Goal: Task Accomplishment & Management: Use online tool/utility

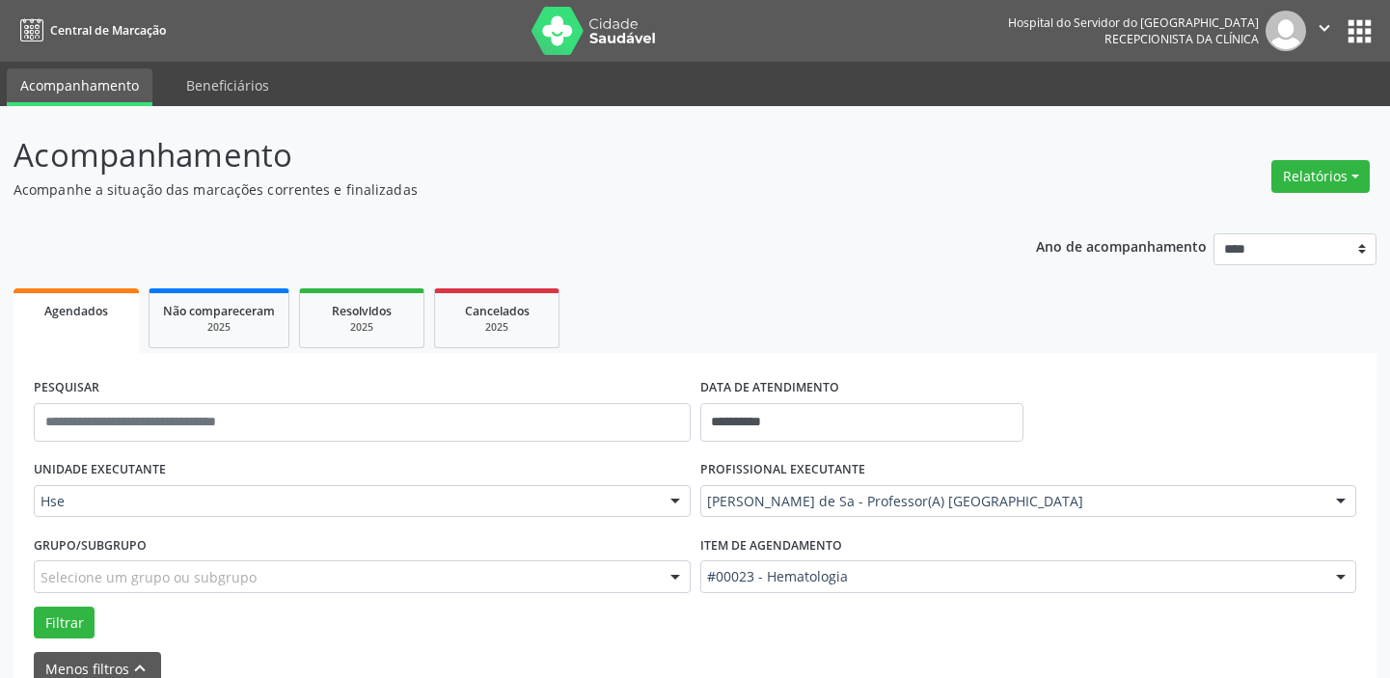
select select "*"
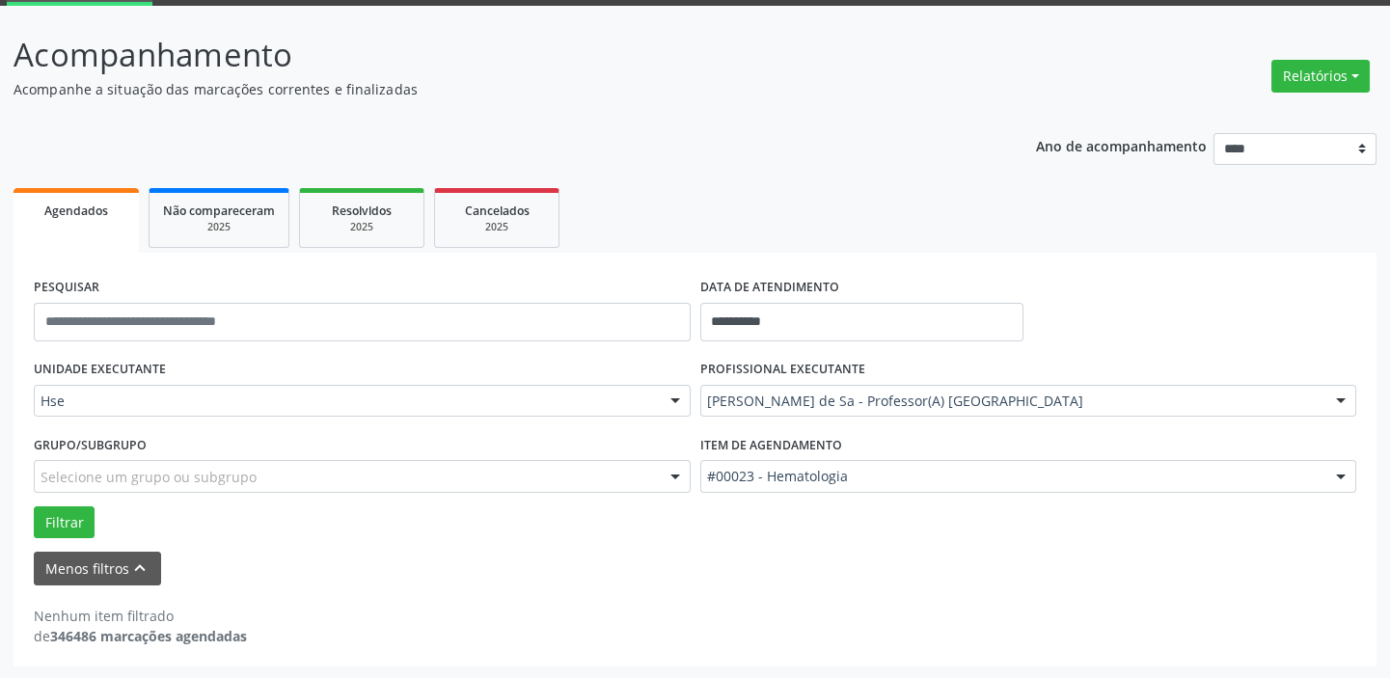
scroll to position [100, 0]
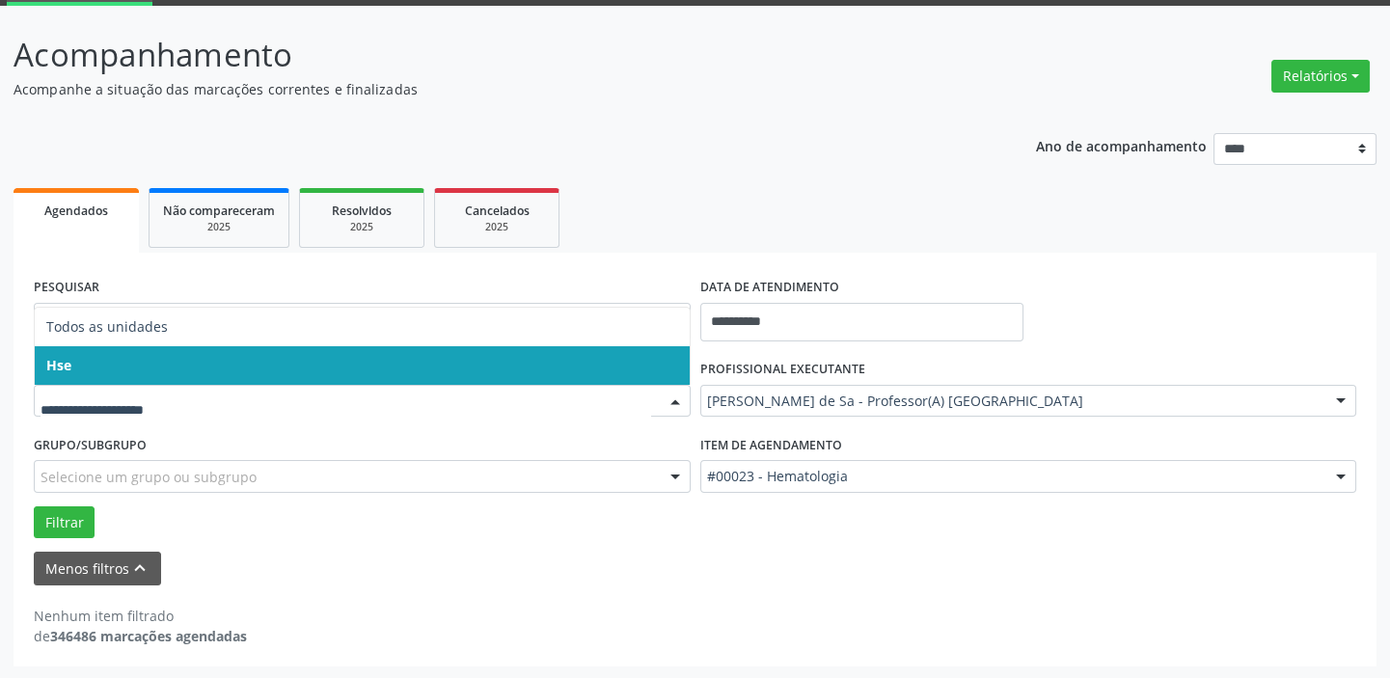
click at [675, 395] on div at bounding box center [675, 402] width 29 height 33
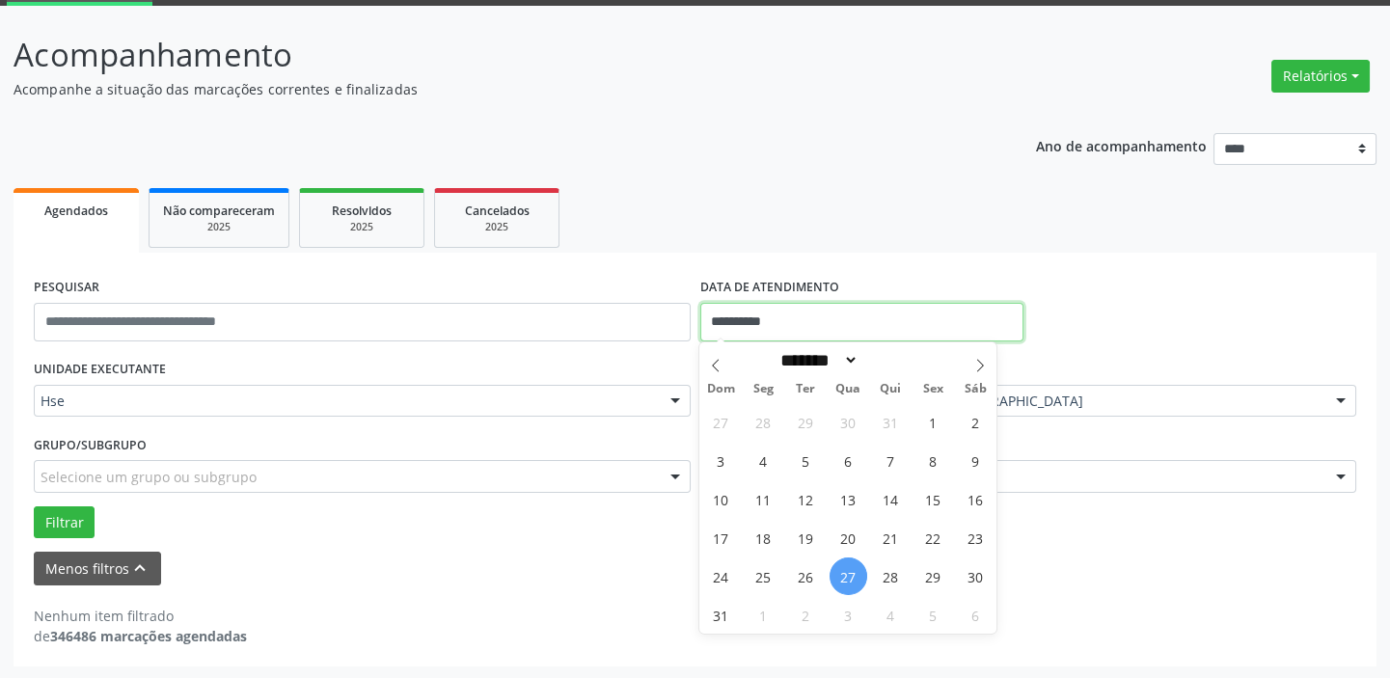
click at [804, 317] on input "**********" at bounding box center [861, 322] width 323 height 39
click at [892, 569] on span "28" at bounding box center [891, 577] width 38 height 38
type input "**********"
click at [892, 569] on span "28" at bounding box center [891, 577] width 38 height 38
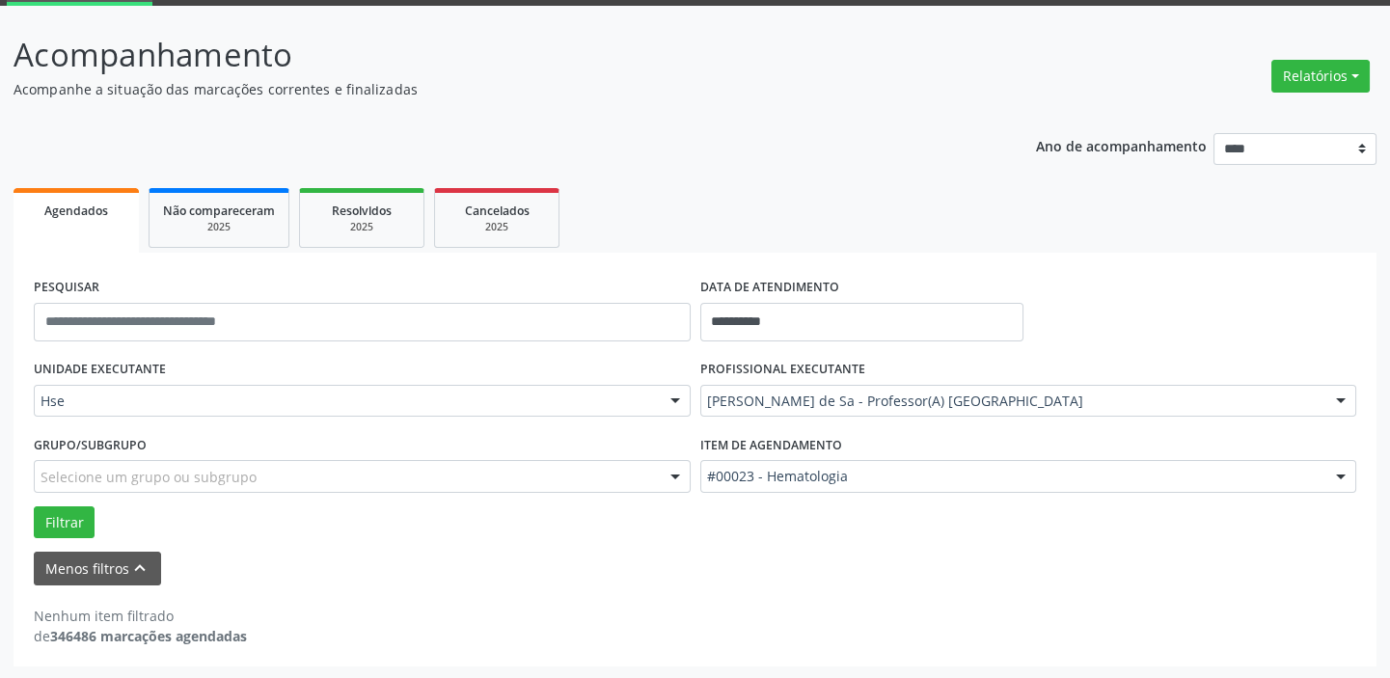
click at [679, 404] on div at bounding box center [675, 402] width 29 height 33
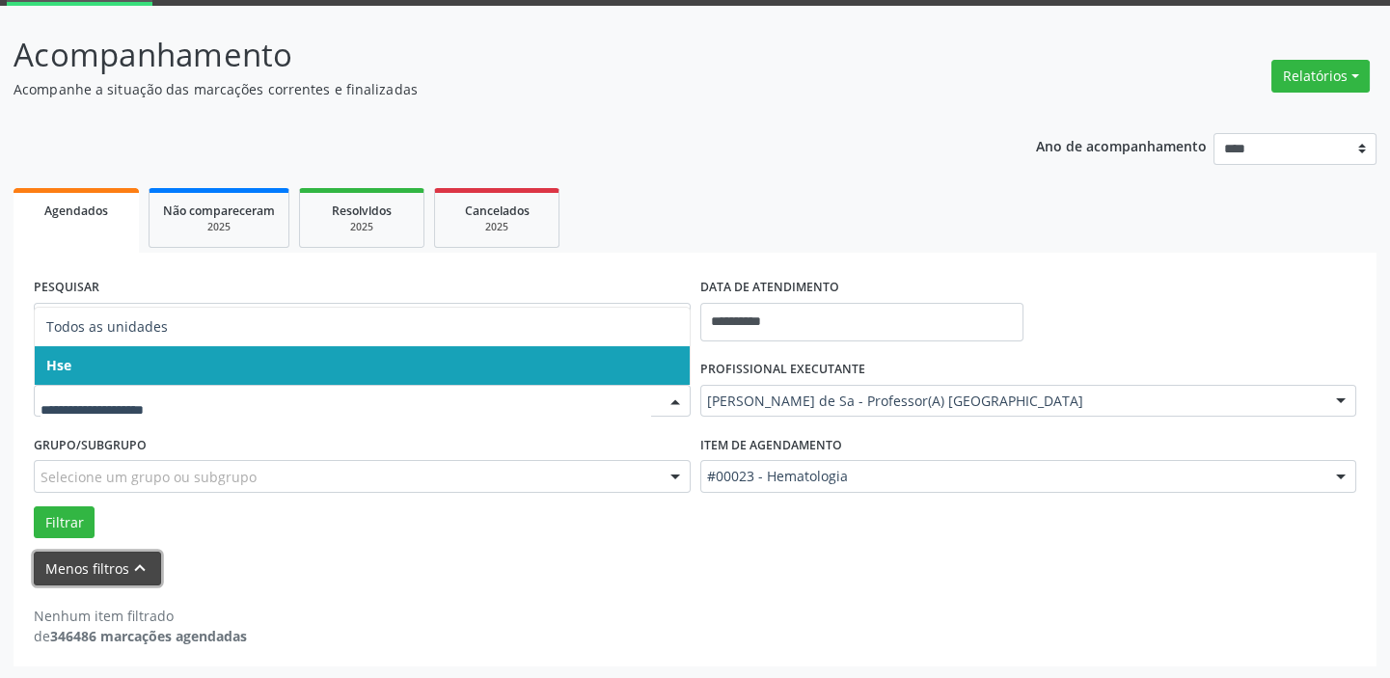
click at [105, 559] on button "Menos filtros keyboard_arrow_up" at bounding box center [97, 569] width 127 height 34
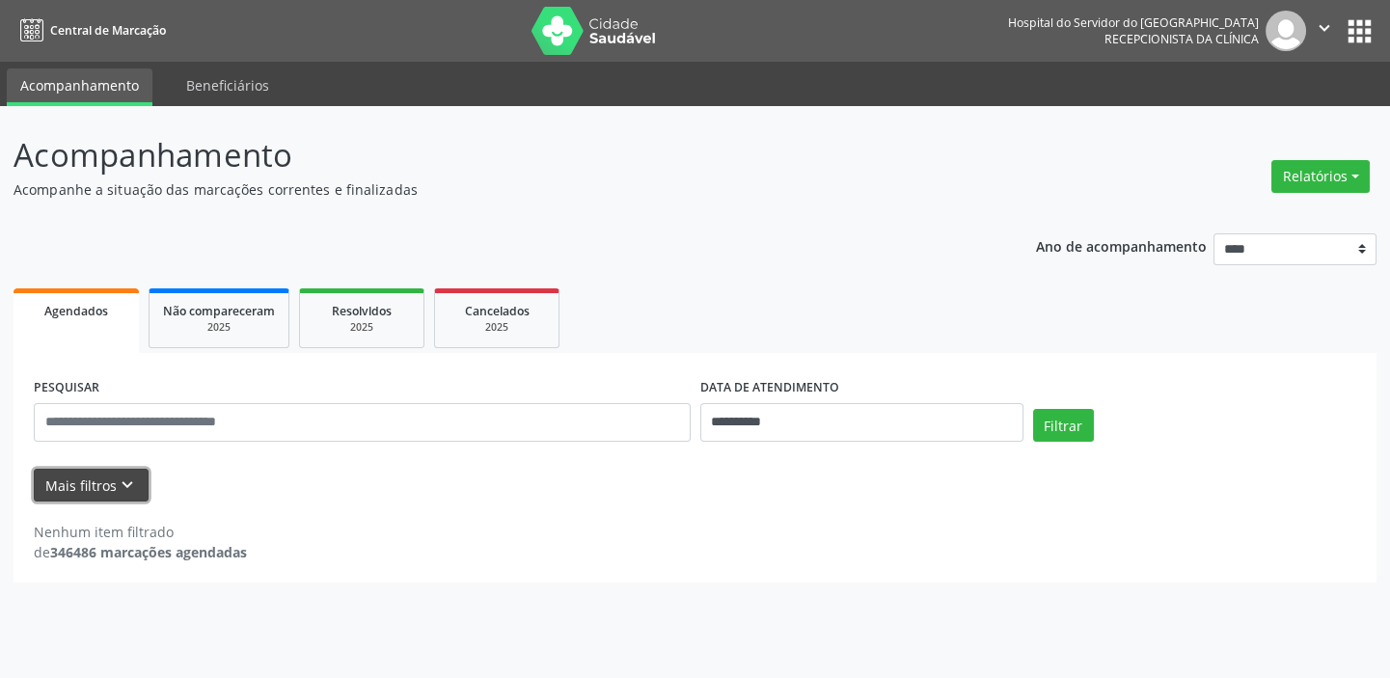
scroll to position [0, 0]
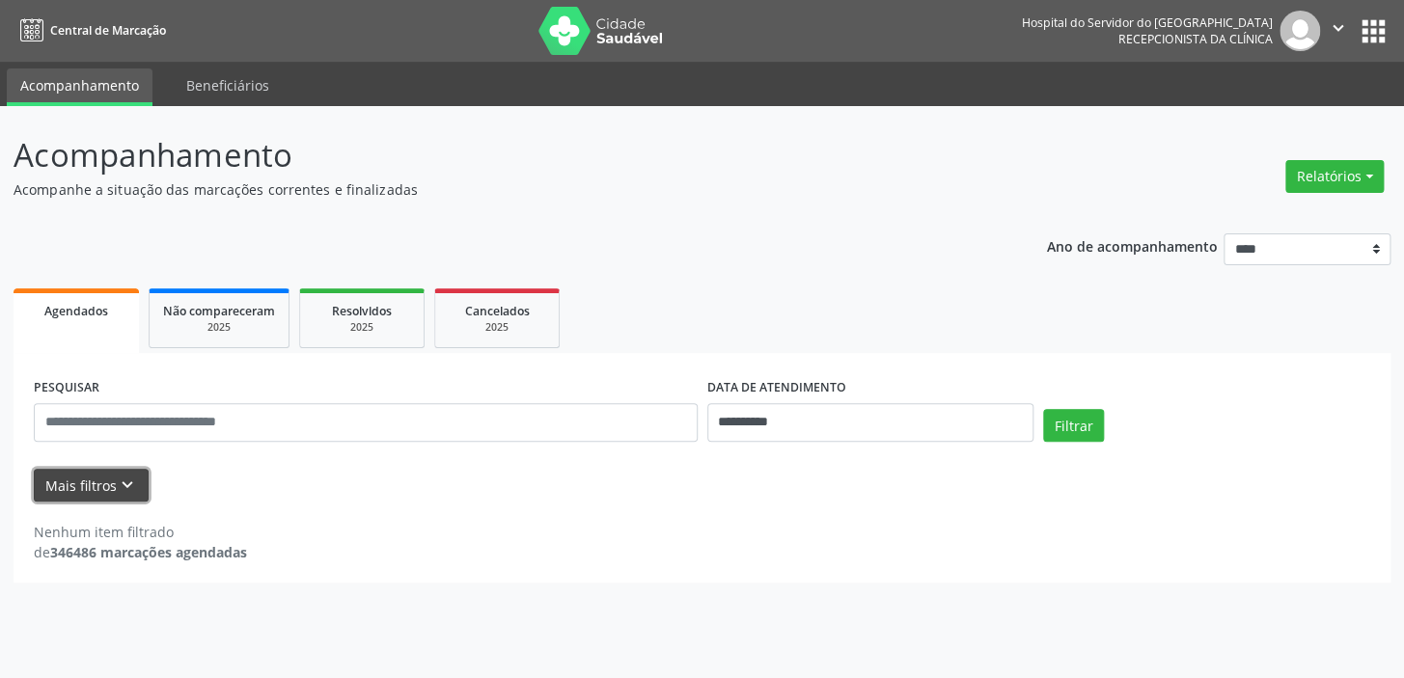
click at [120, 480] on icon "keyboard_arrow_down" at bounding box center [127, 485] width 21 height 21
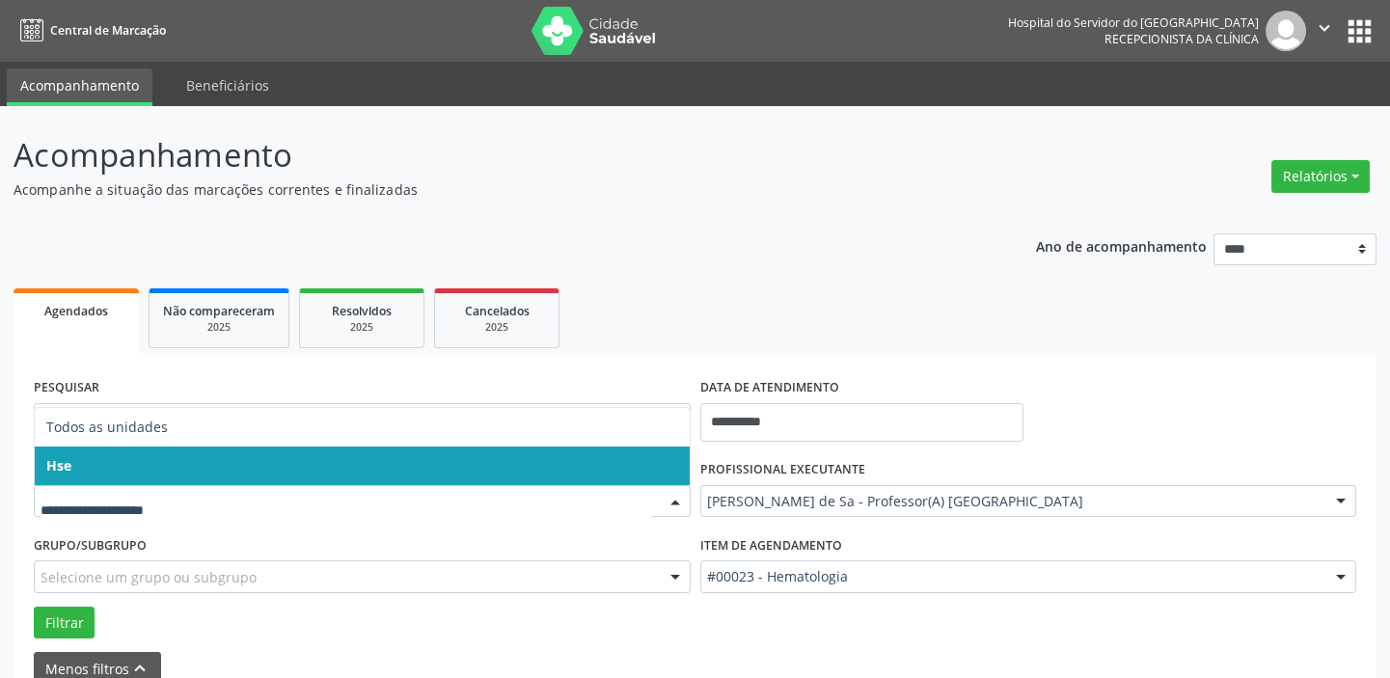
click at [666, 499] on div at bounding box center [675, 502] width 29 height 33
click at [602, 461] on span "Hse" at bounding box center [362, 466] width 655 height 39
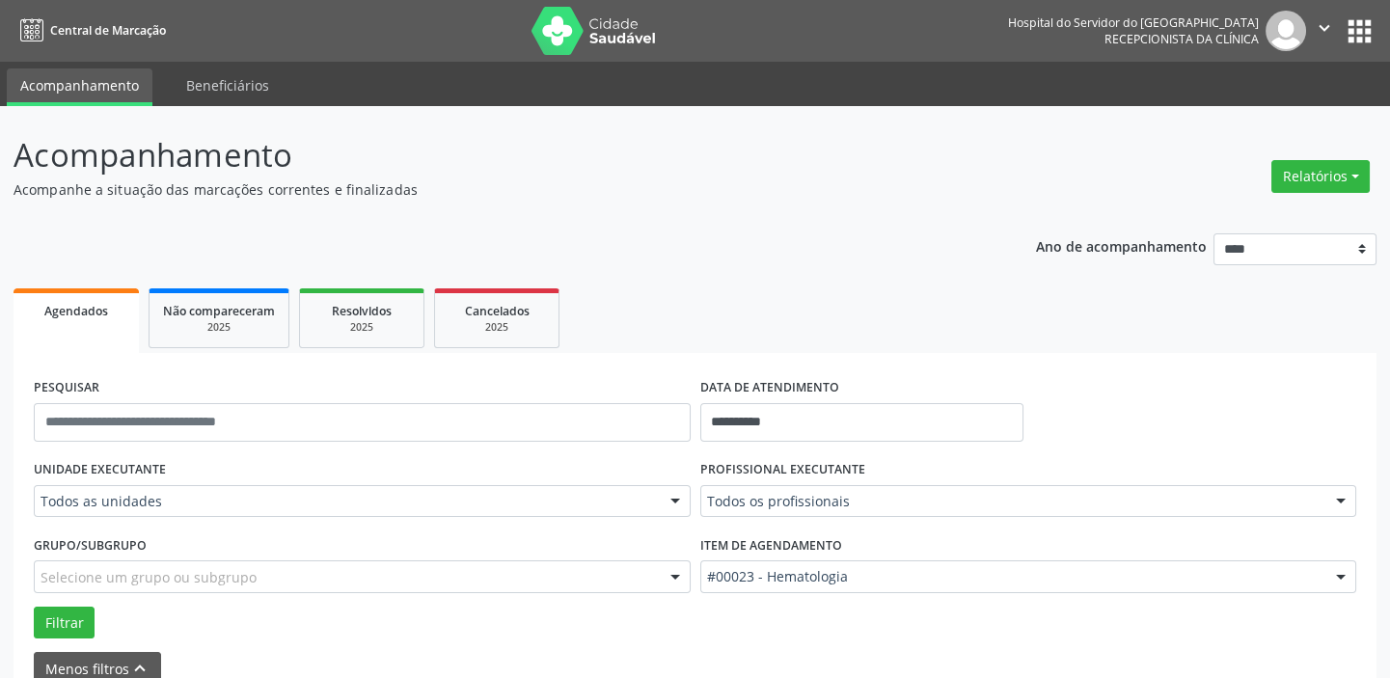
click at [667, 502] on div at bounding box center [675, 502] width 29 height 33
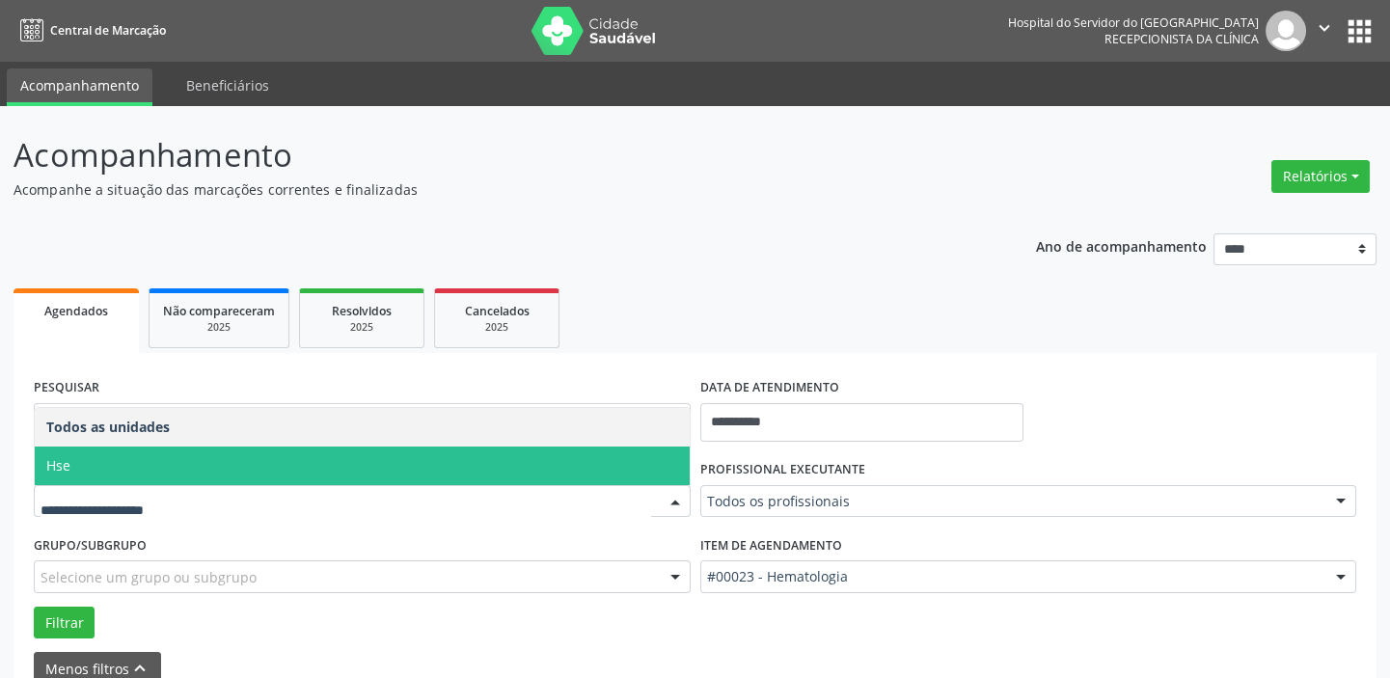
click at [661, 459] on span "Hse" at bounding box center [362, 466] width 655 height 39
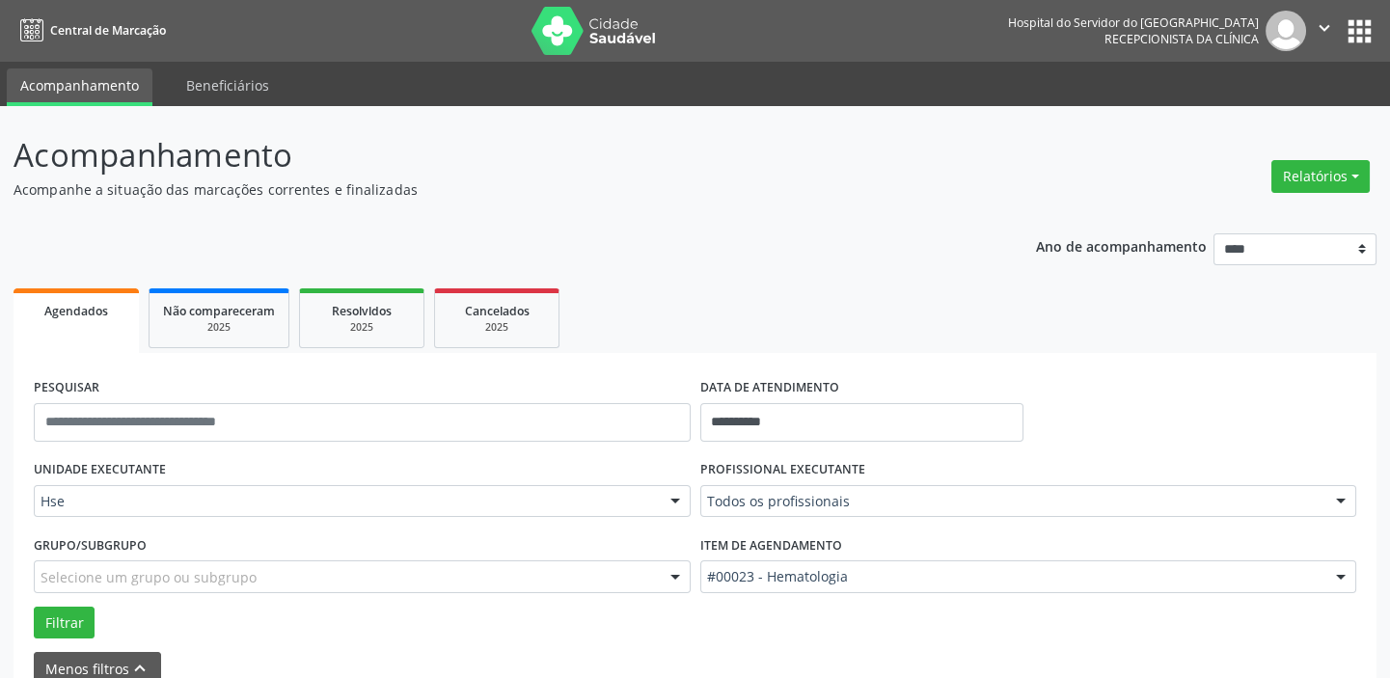
click at [1336, 575] on div at bounding box center [1340, 577] width 29 height 33
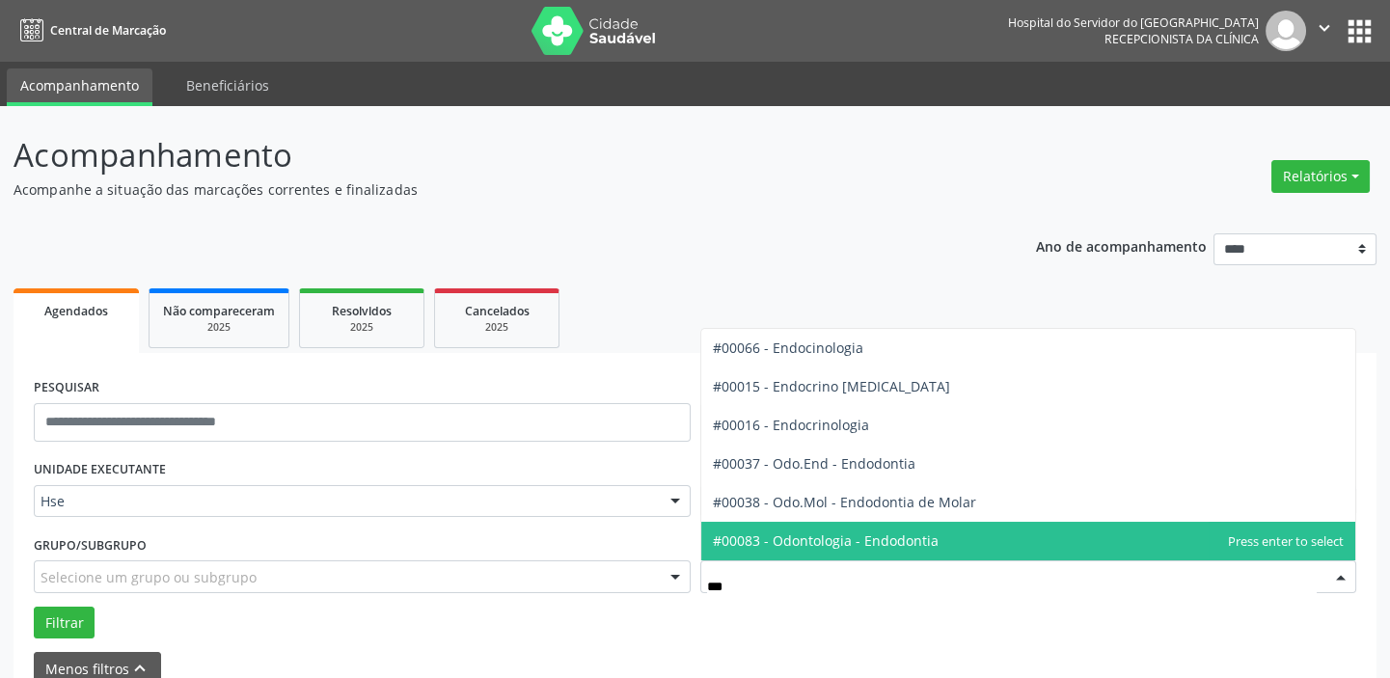
type input "****"
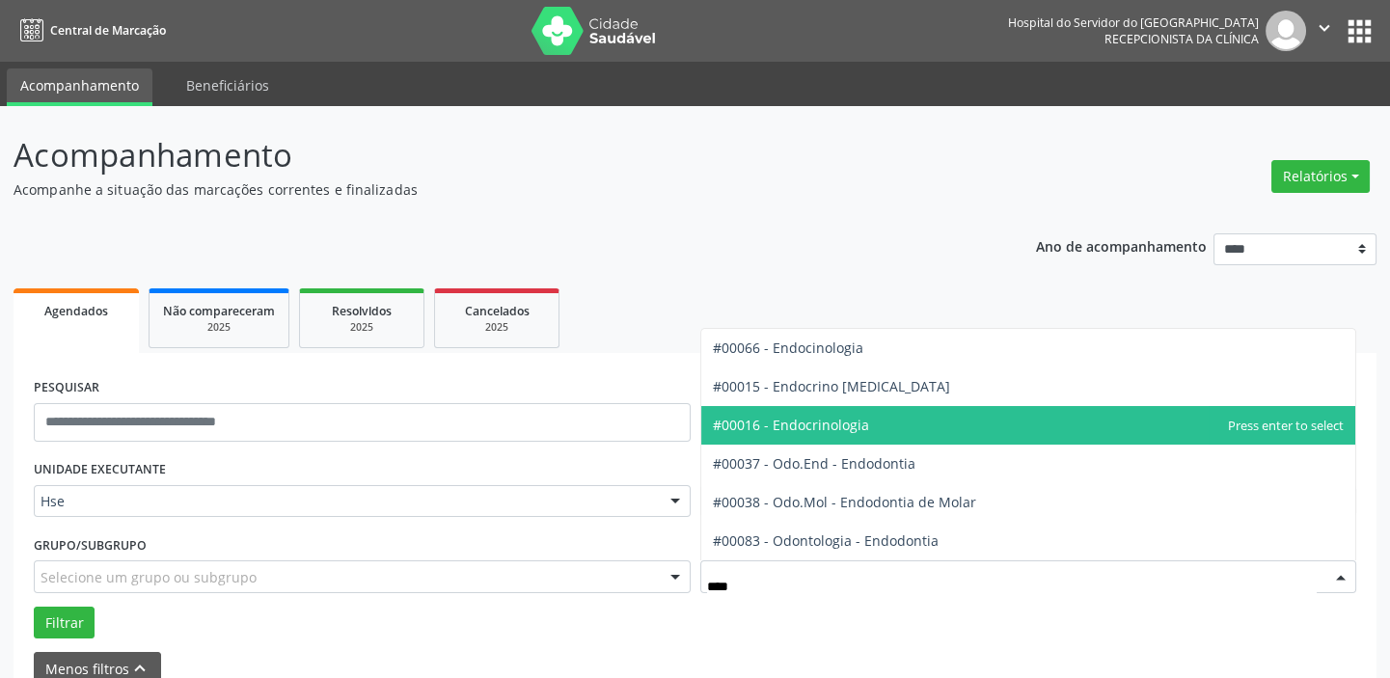
click at [857, 418] on span "#00016 - Endocrinologia" at bounding box center [791, 425] width 156 height 18
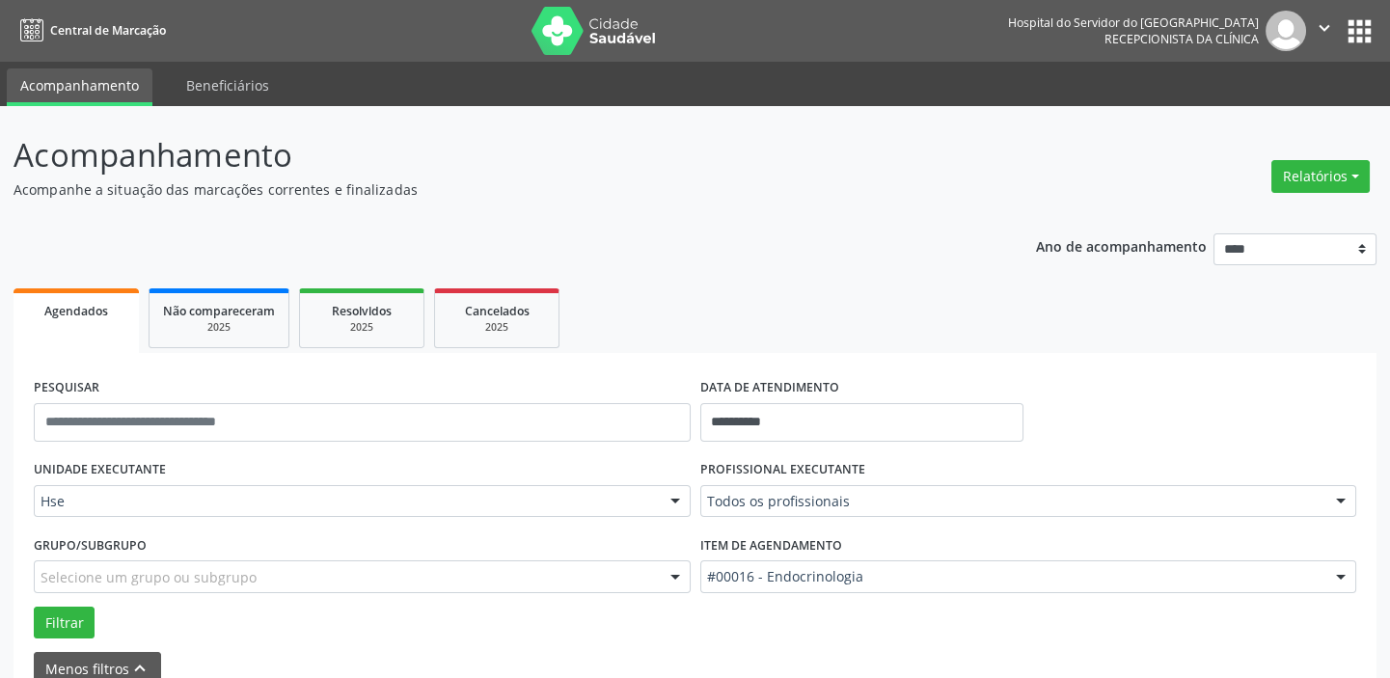
click at [1342, 501] on div at bounding box center [1340, 502] width 29 height 33
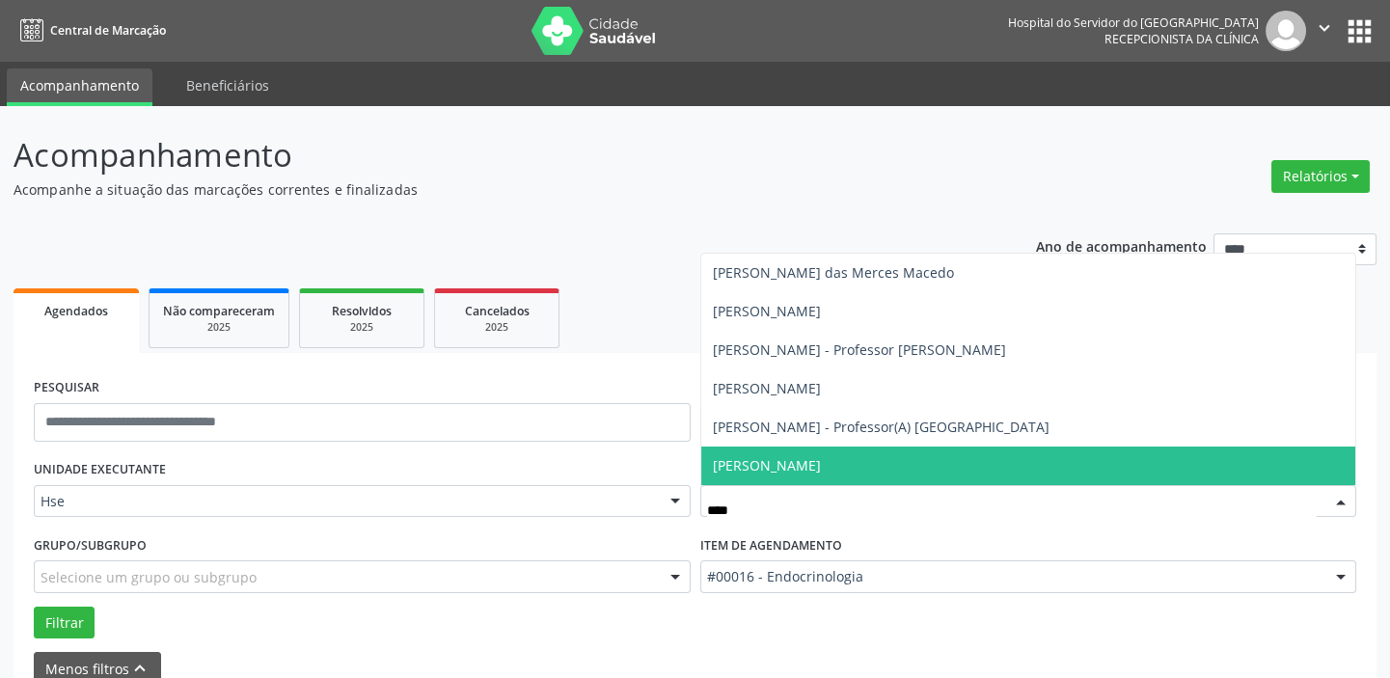
type input "*****"
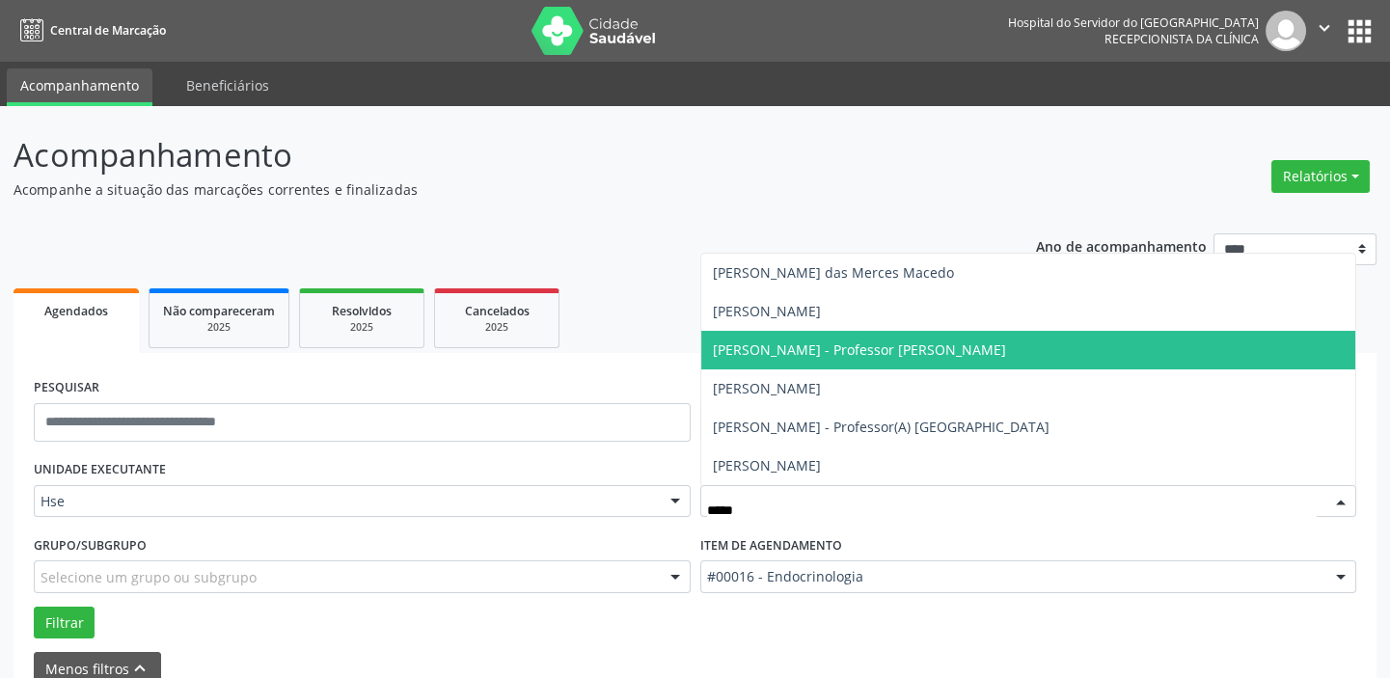
click at [831, 343] on span "[PERSON_NAME] - Professor [PERSON_NAME]" at bounding box center [859, 350] width 293 height 18
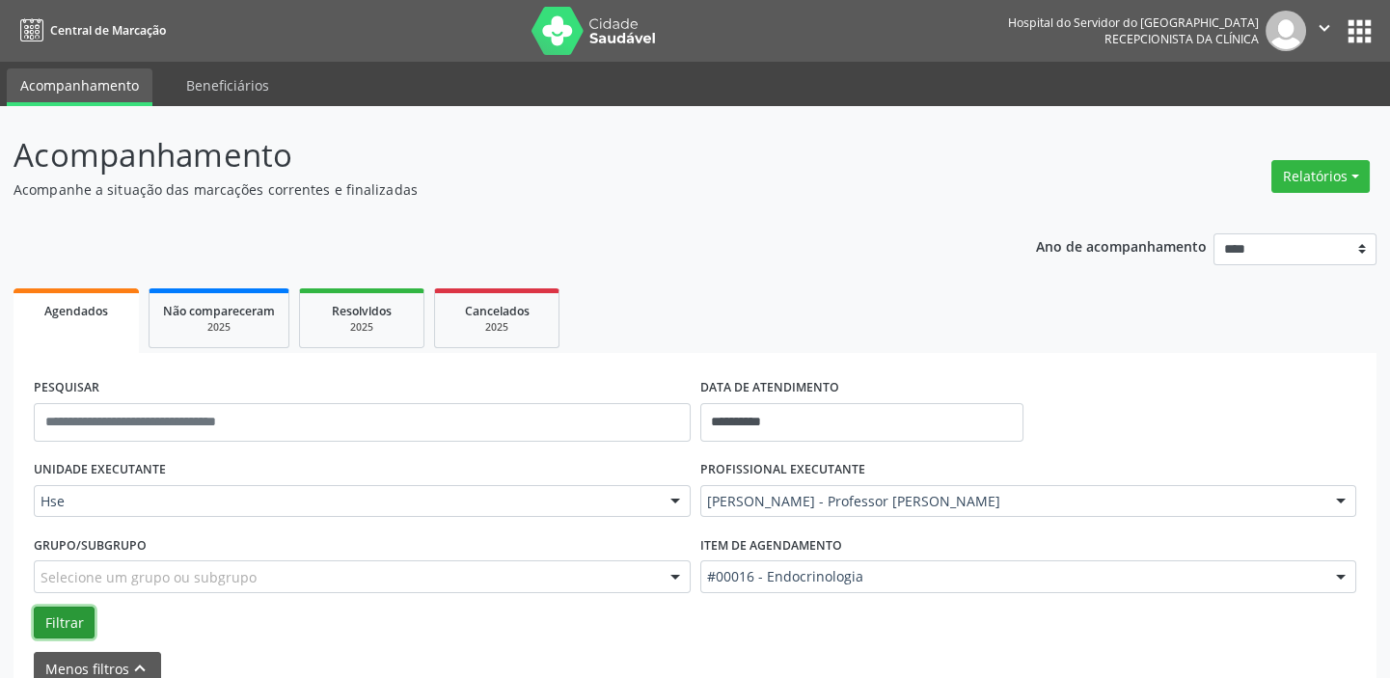
click at [79, 618] on button "Filtrar" at bounding box center [64, 623] width 61 height 33
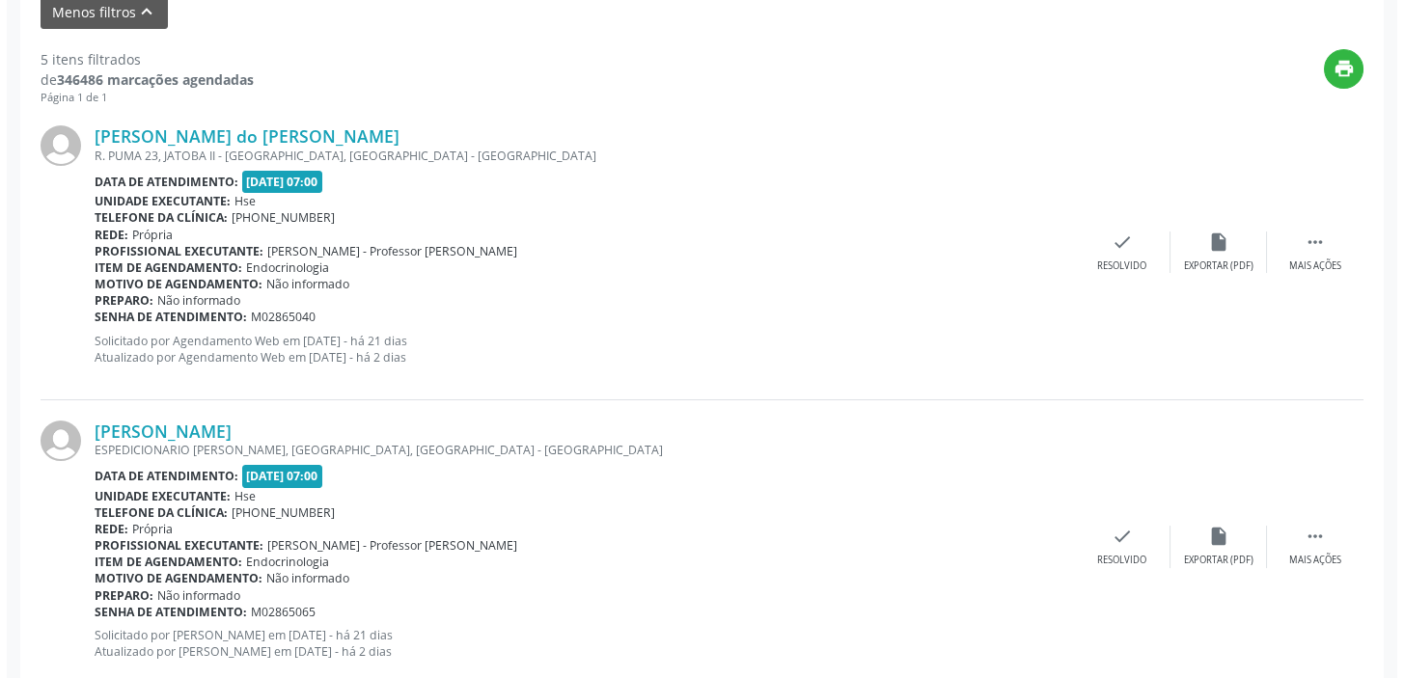
scroll to position [691, 0]
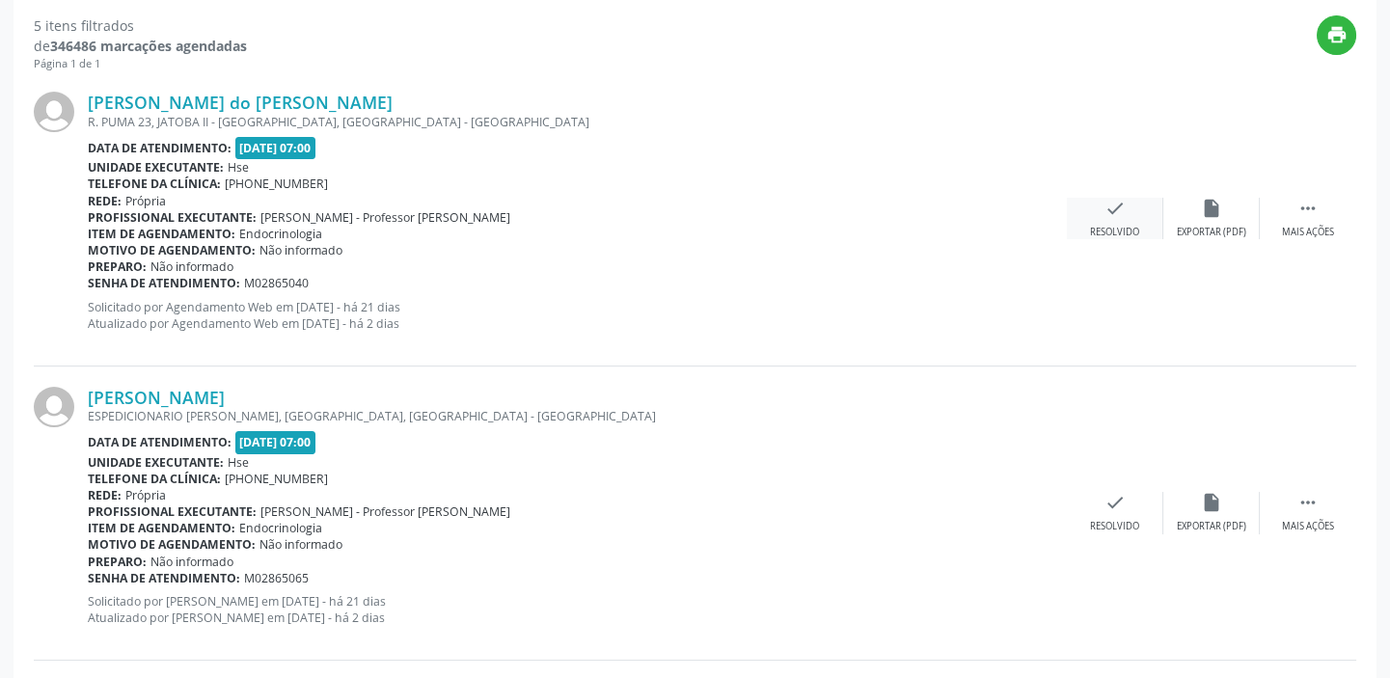
click at [1114, 209] on icon "check" at bounding box center [1114, 208] width 21 height 21
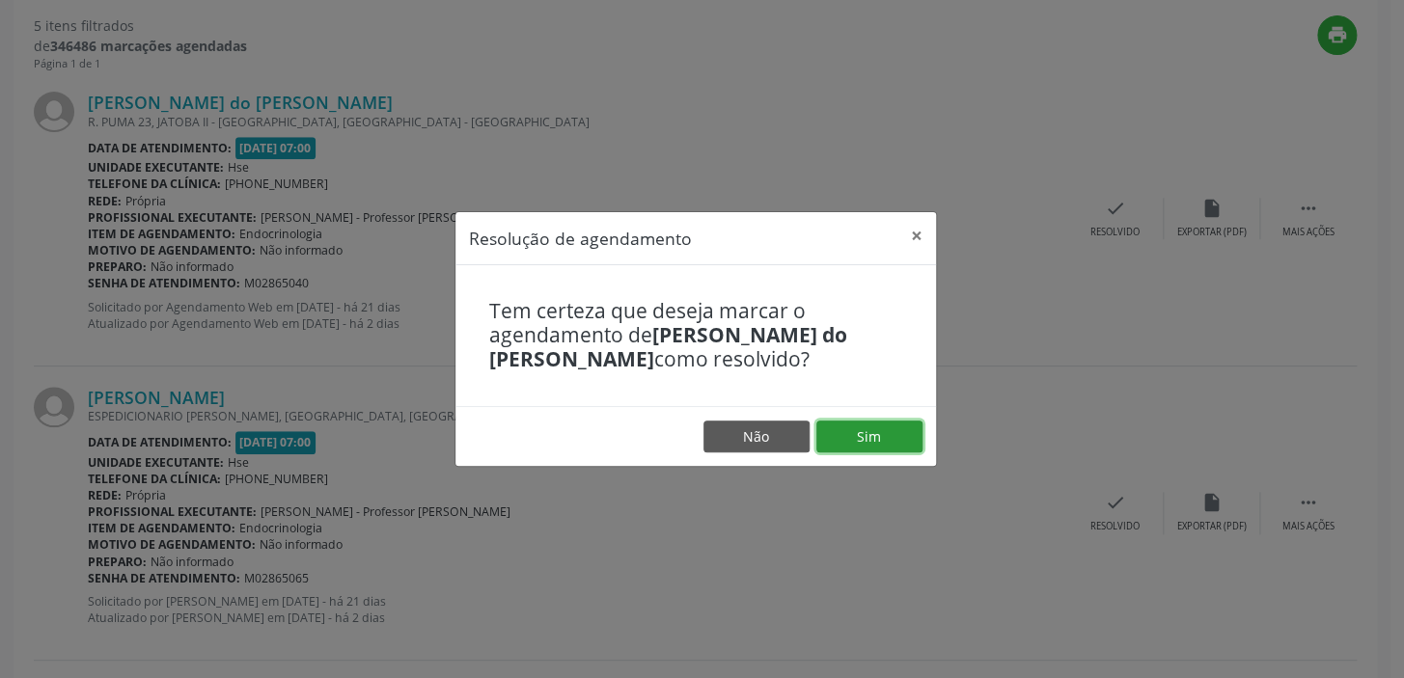
click at [886, 430] on button "Sim" at bounding box center [869, 437] width 106 height 33
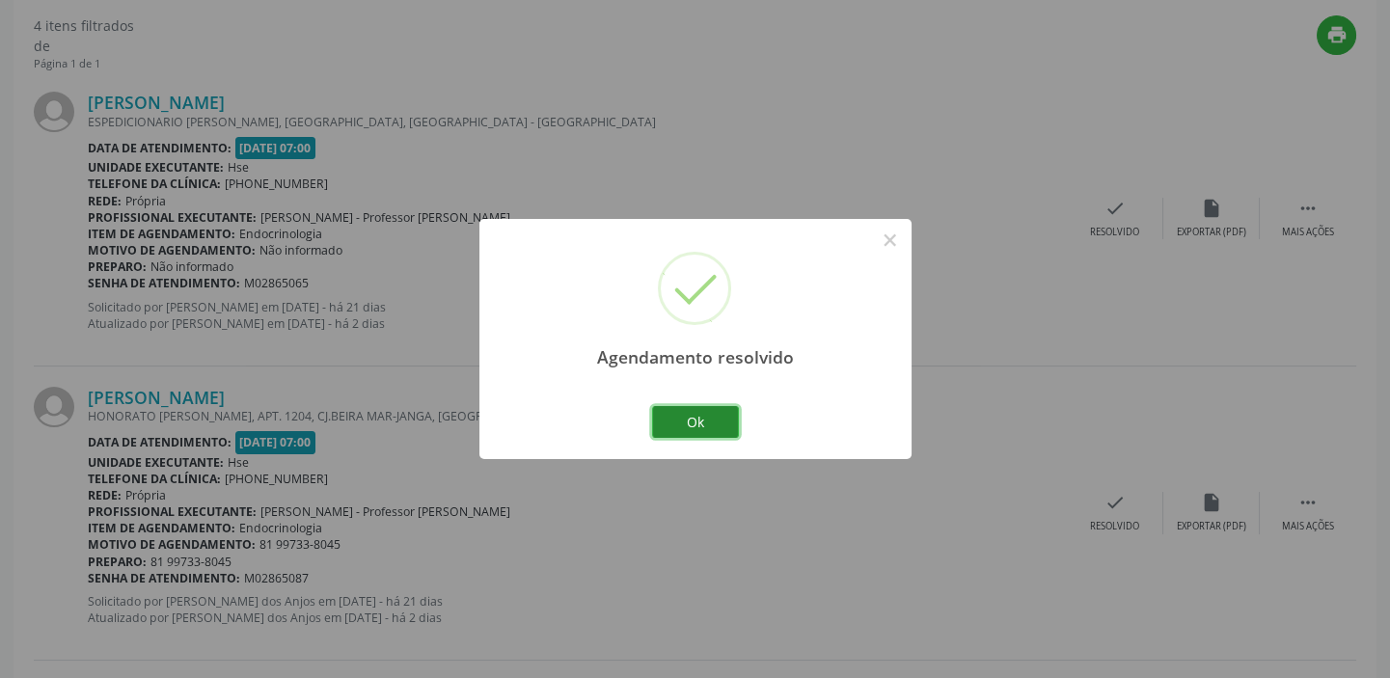
click at [704, 424] on button "Ok" at bounding box center [695, 422] width 87 height 33
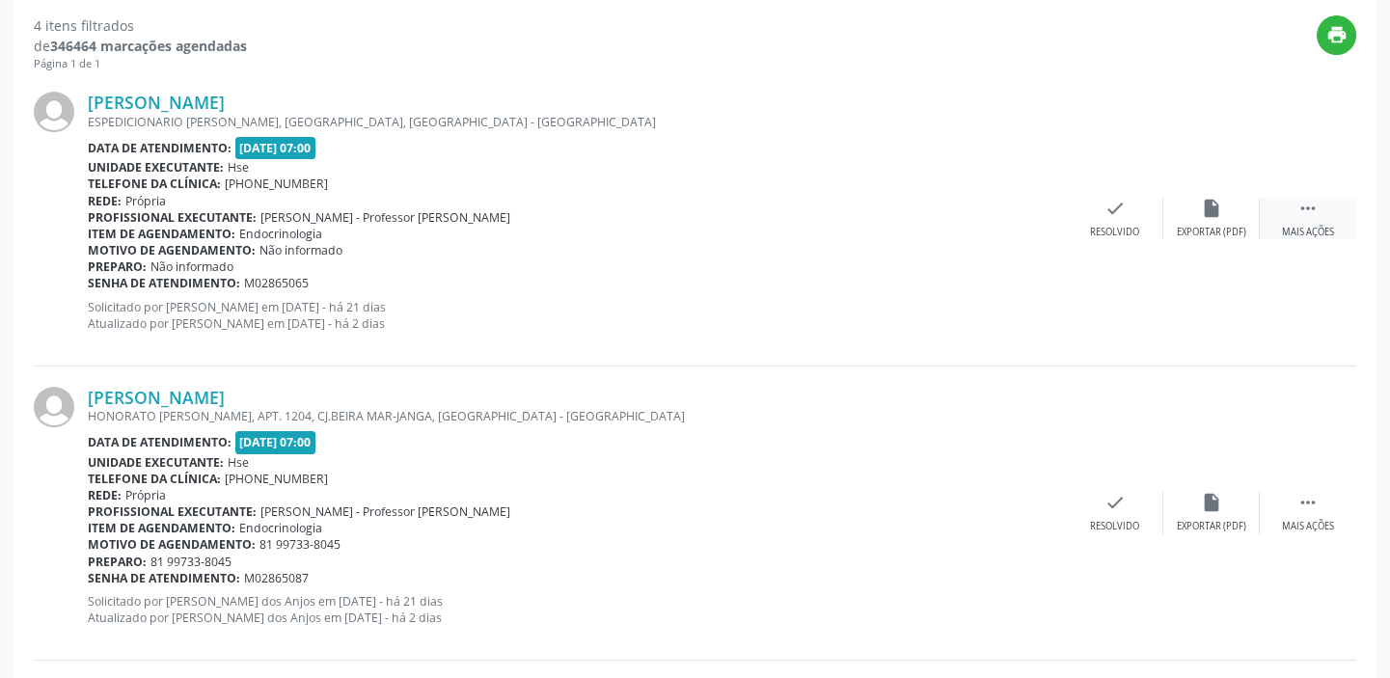
click at [1312, 214] on icon "" at bounding box center [1307, 208] width 21 height 21
click at [1186, 211] on div "alarm_off Não compareceu" at bounding box center [1211, 218] width 96 height 41
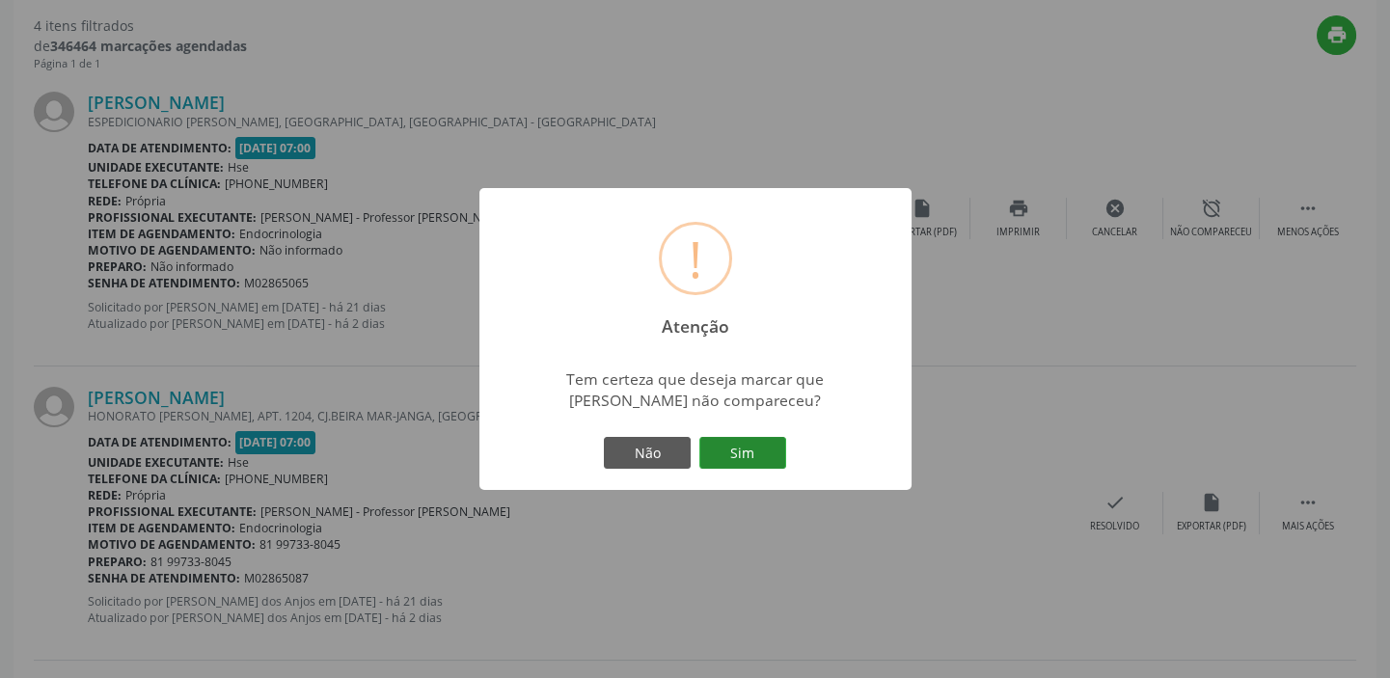
click at [754, 451] on button "Sim" at bounding box center [742, 453] width 87 height 33
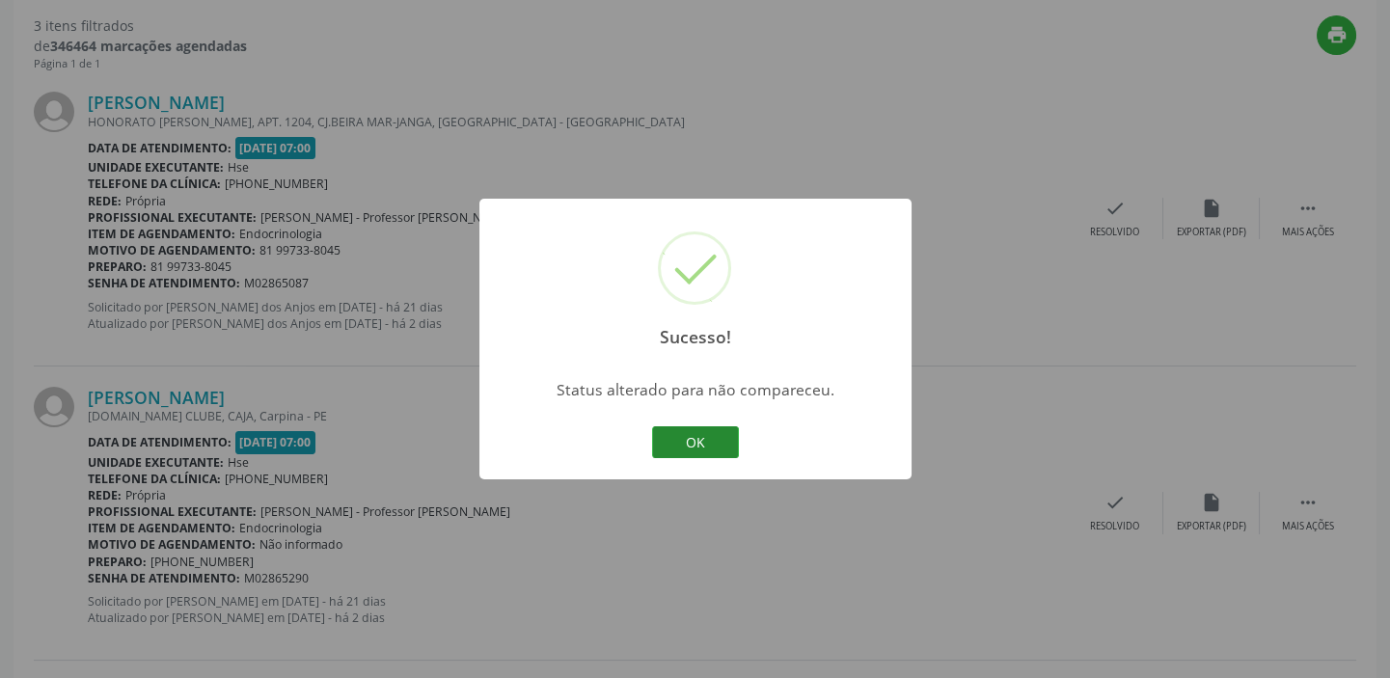
click at [675, 441] on button "OK" at bounding box center [695, 442] width 87 height 33
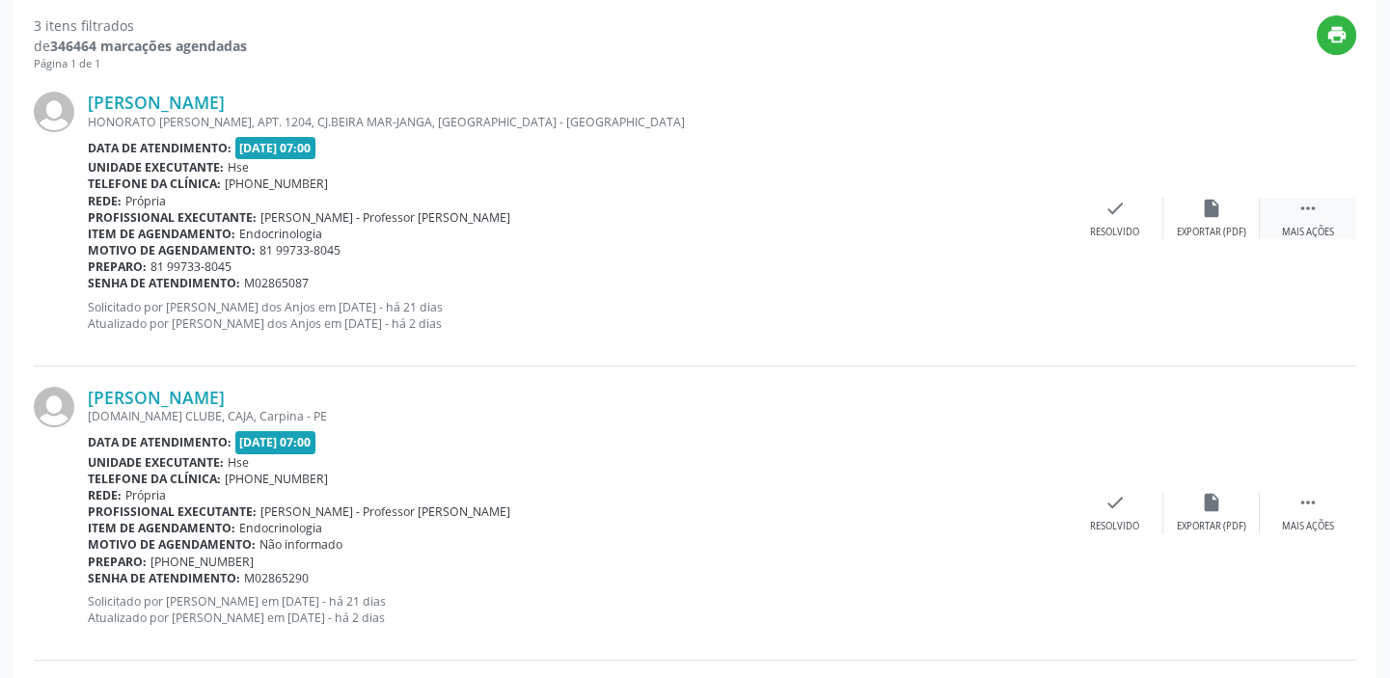
click at [1324, 217] on div " Mais ações" at bounding box center [1308, 218] width 96 height 41
click at [1217, 212] on icon "alarm_off" at bounding box center [1211, 208] width 21 height 21
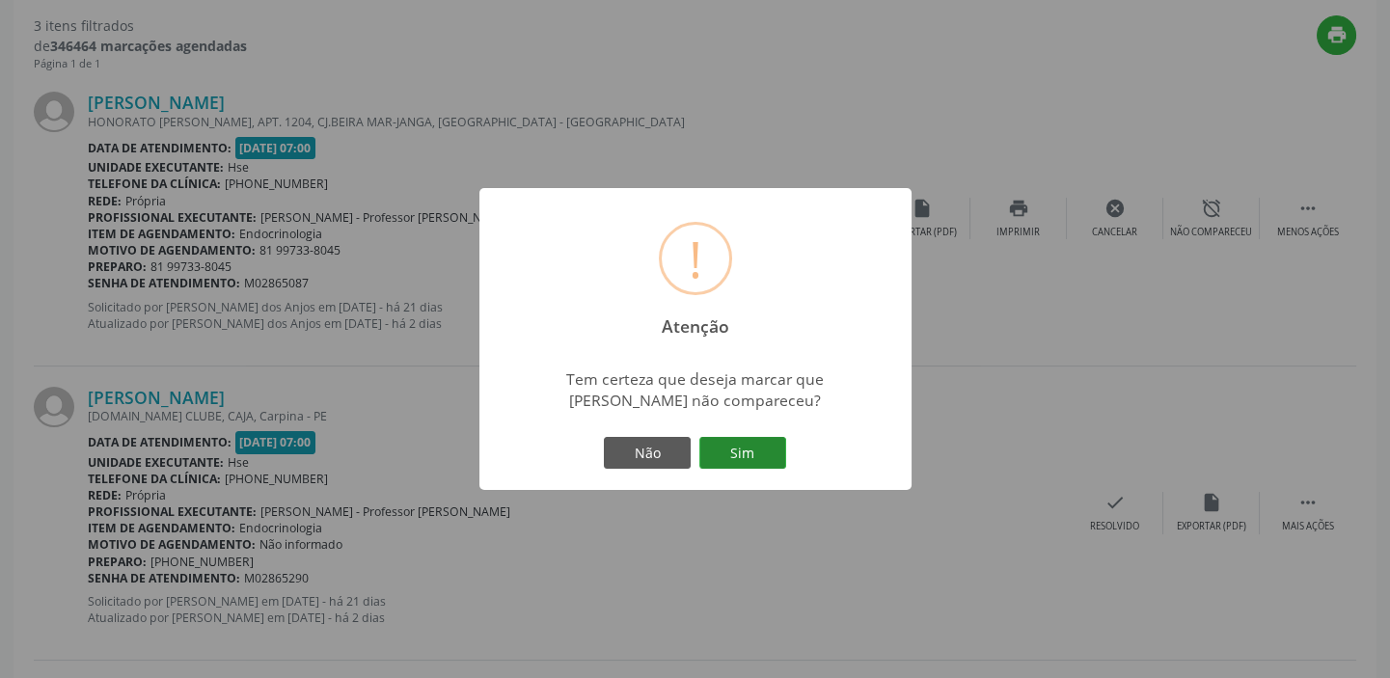
click at [750, 440] on button "Sim" at bounding box center [742, 453] width 87 height 33
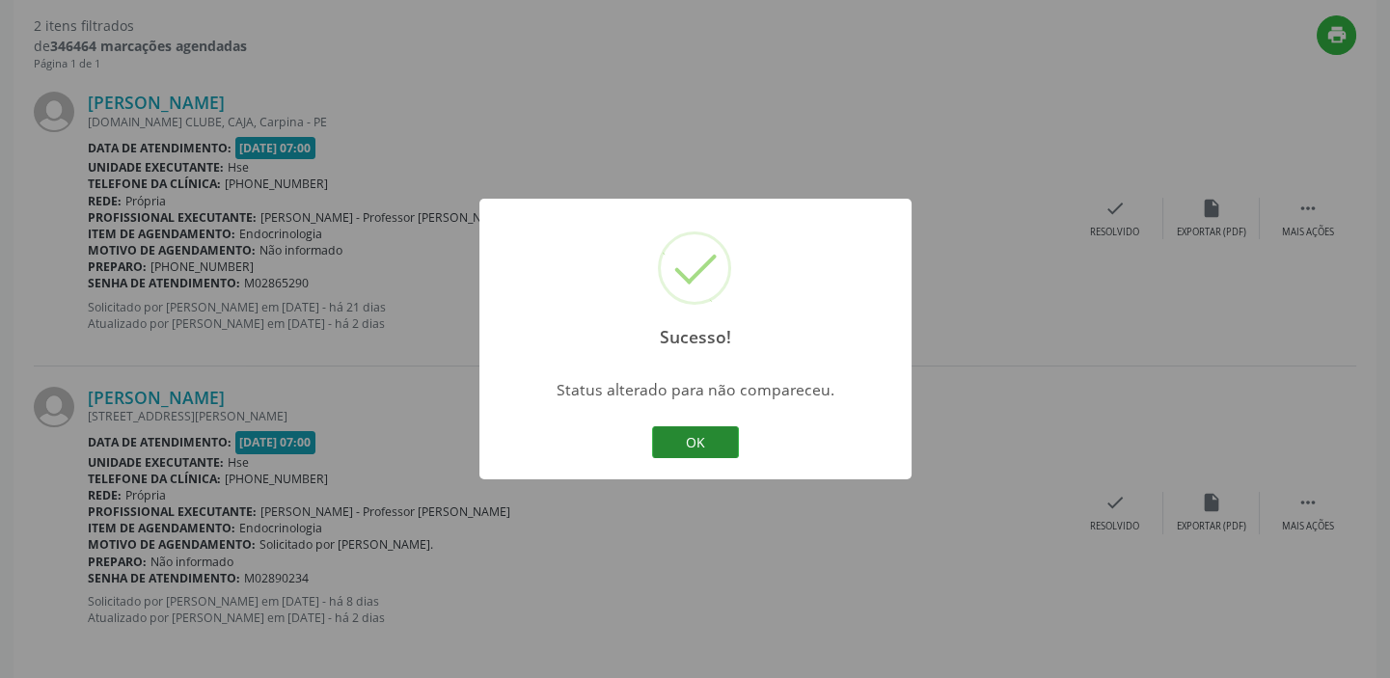
click at [729, 443] on button "OK" at bounding box center [695, 442] width 87 height 33
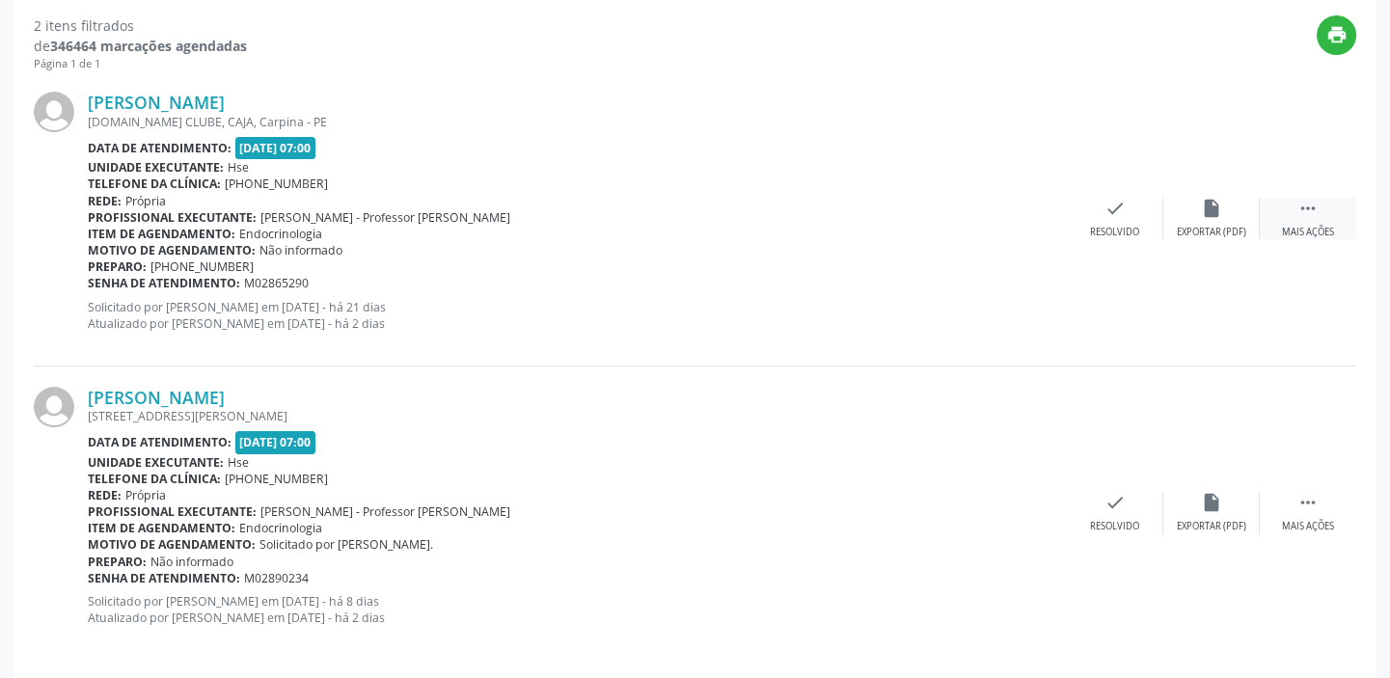
click at [1317, 226] on div "Mais ações" at bounding box center [1308, 233] width 52 height 14
click at [1205, 218] on div "alarm_off Não compareceu" at bounding box center [1211, 218] width 96 height 41
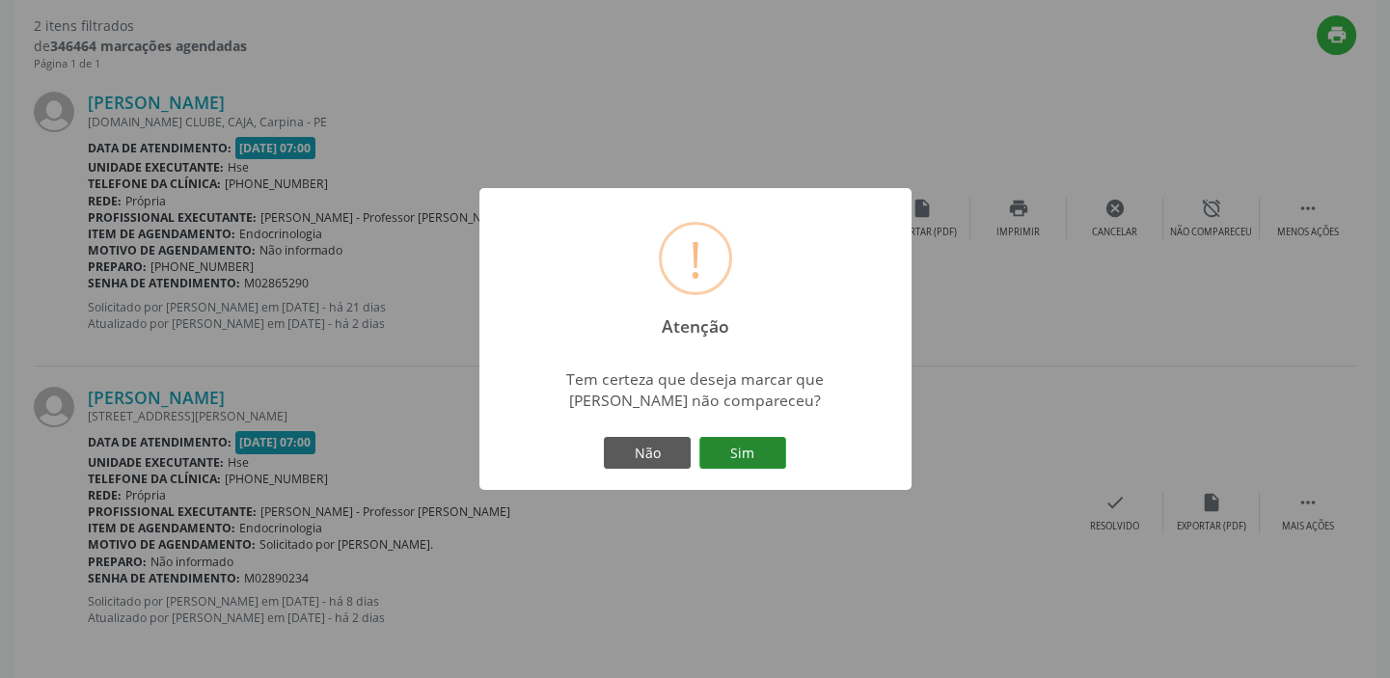
click at [741, 450] on button "Sim" at bounding box center [742, 453] width 87 height 33
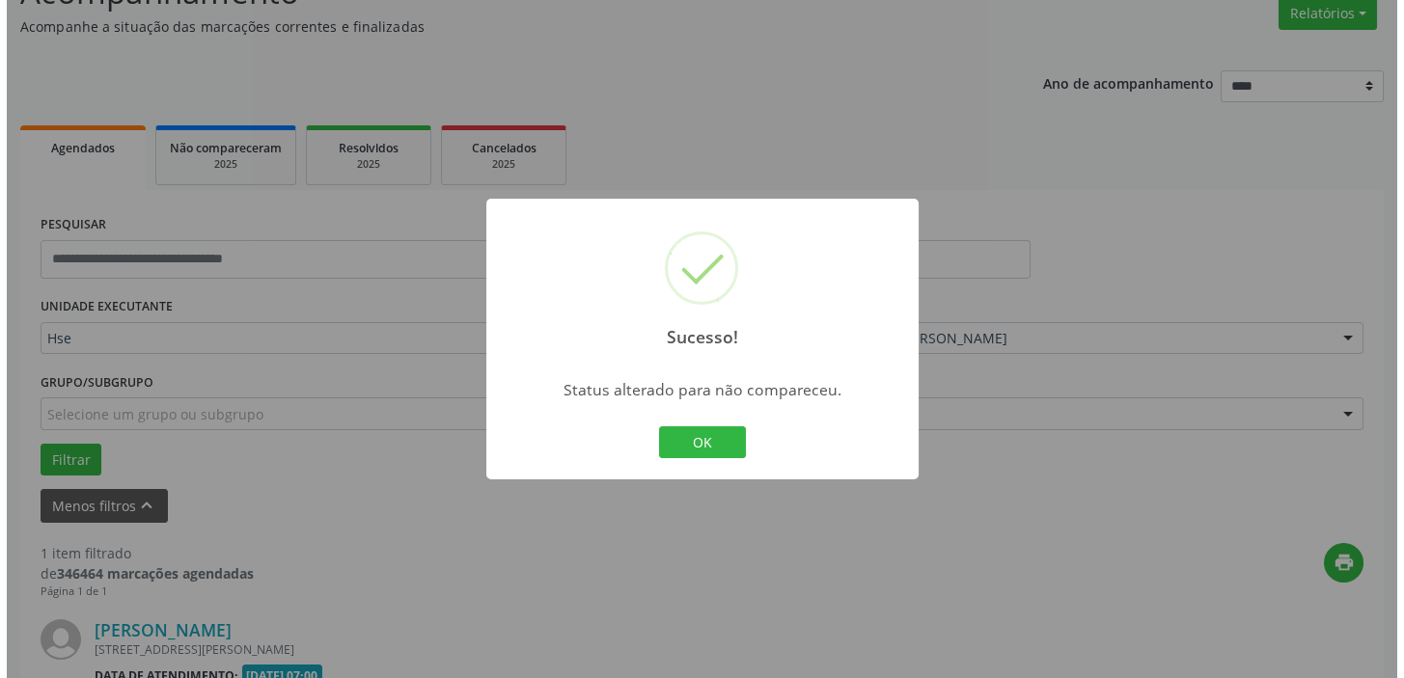
scroll to position [411, 0]
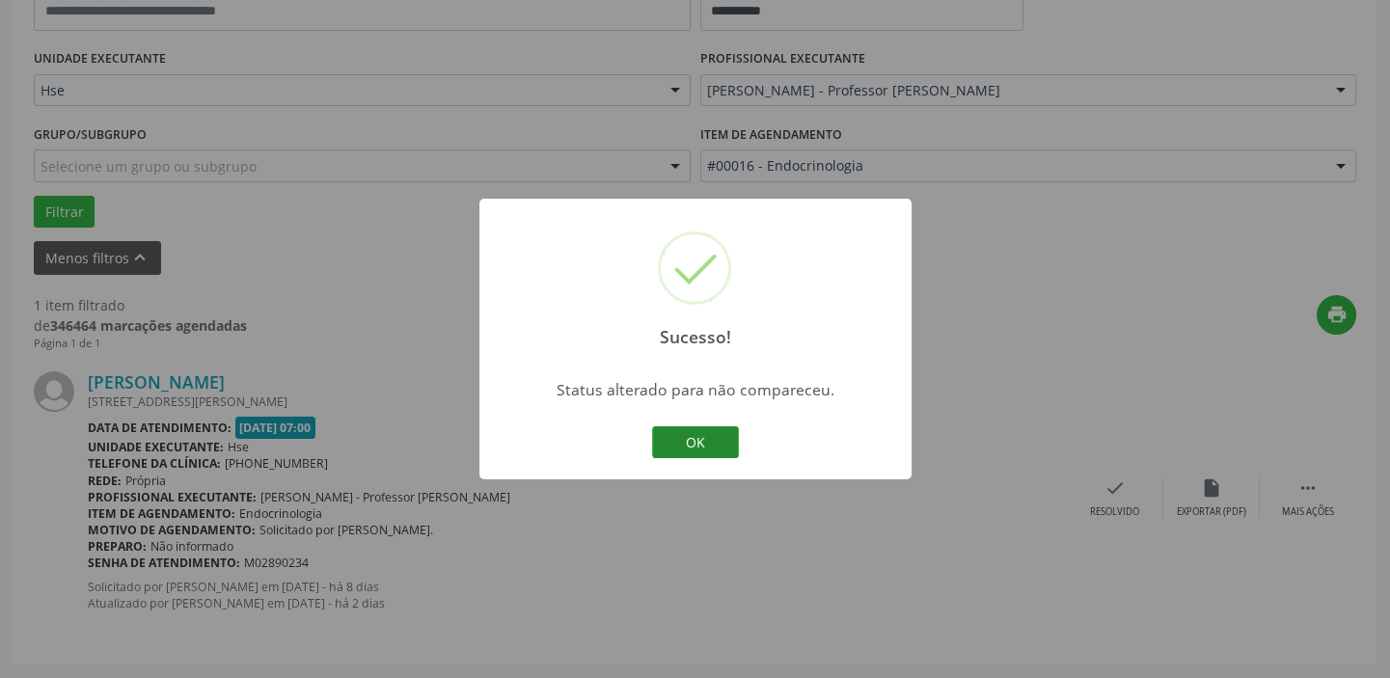
click at [699, 429] on button "OK" at bounding box center [695, 442] width 87 height 33
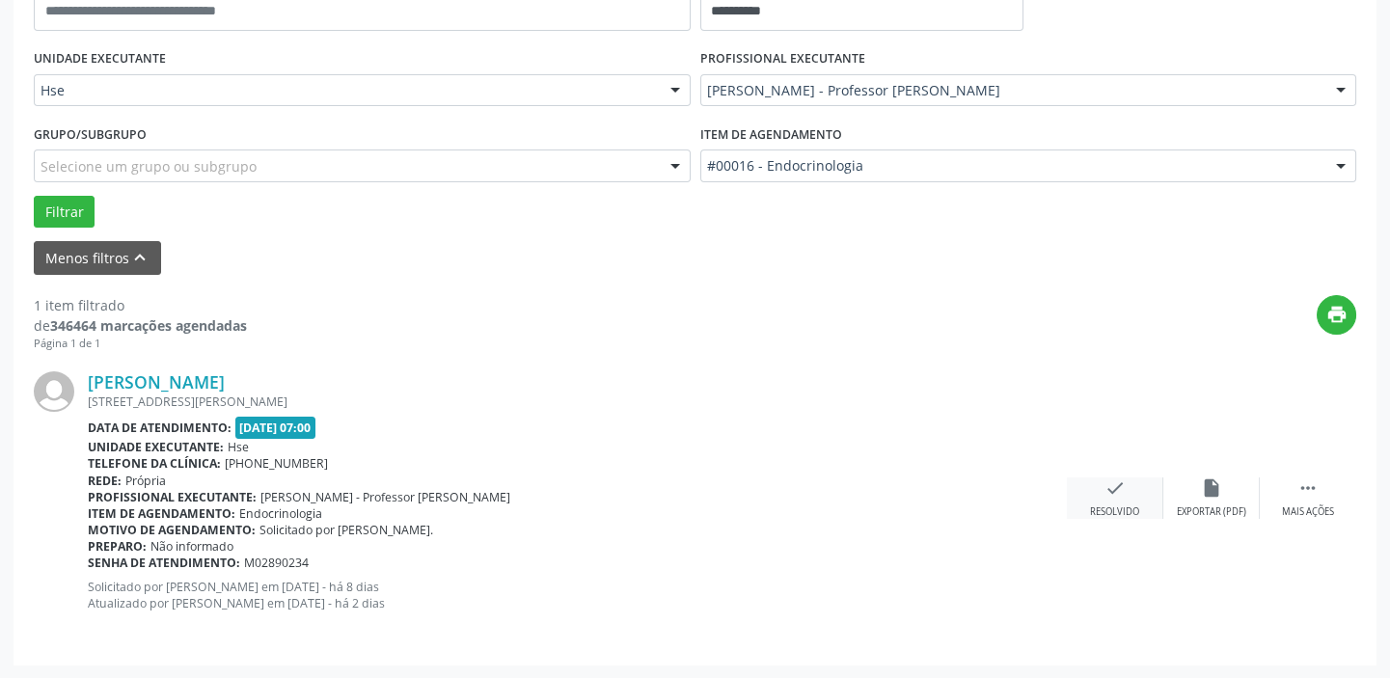
click at [1114, 493] on icon "check" at bounding box center [1114, 487] width 21 height 21
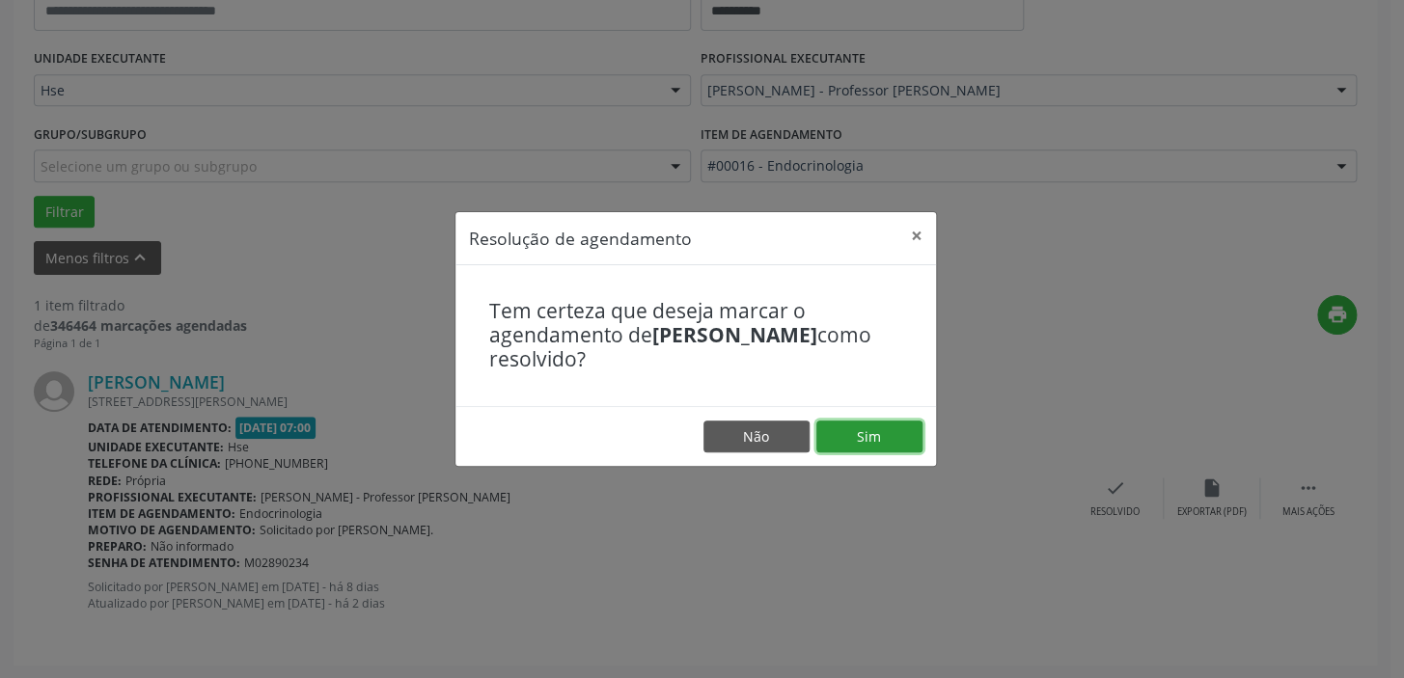
click at [869, 440] on button "Sim" at bounding box center [869, 437] width 106 height 33
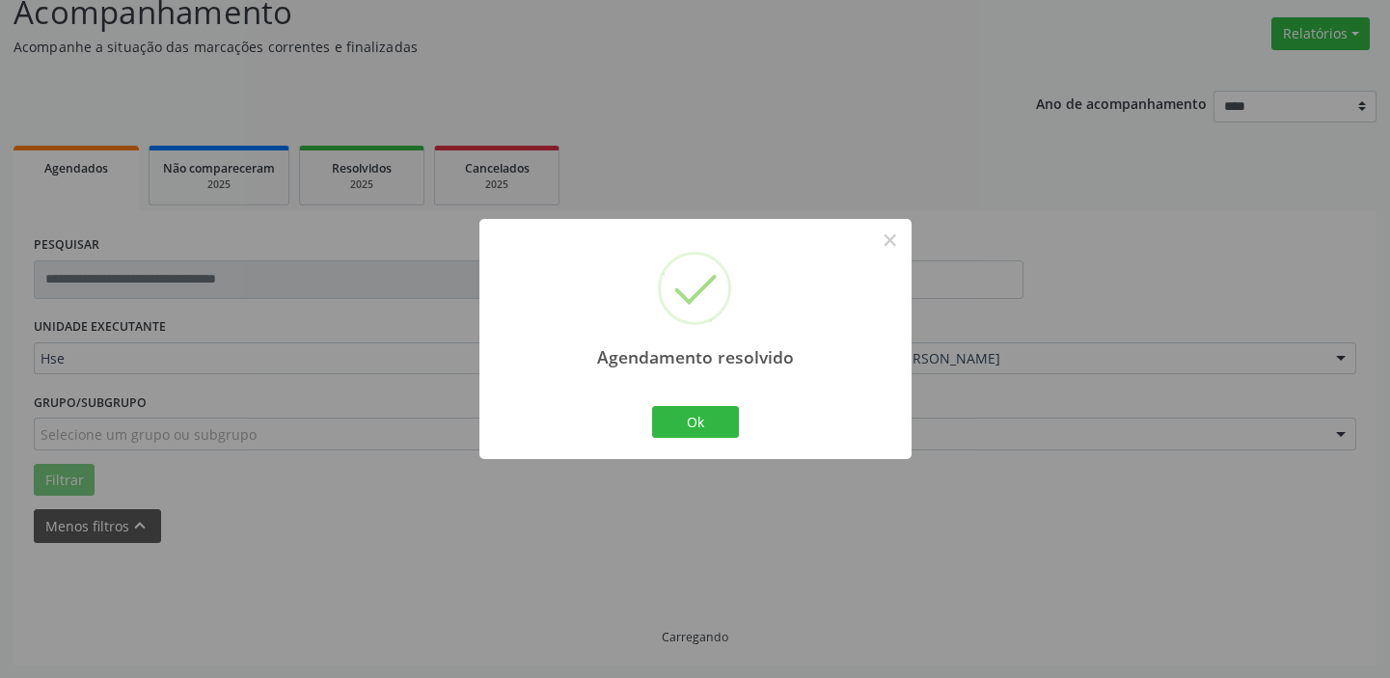
scroll to position [100, 0]
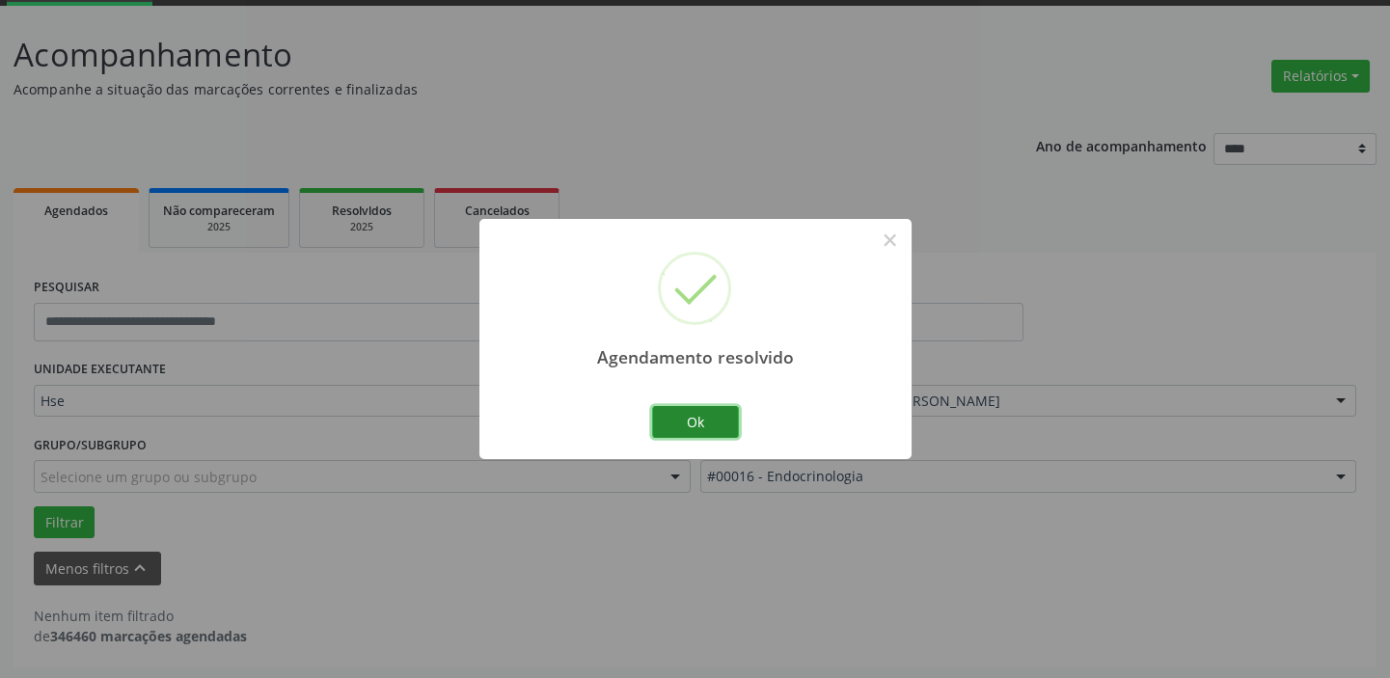
click at [695, 413] on button "Ok" at bounding box center [695, 422] width 87 height 33
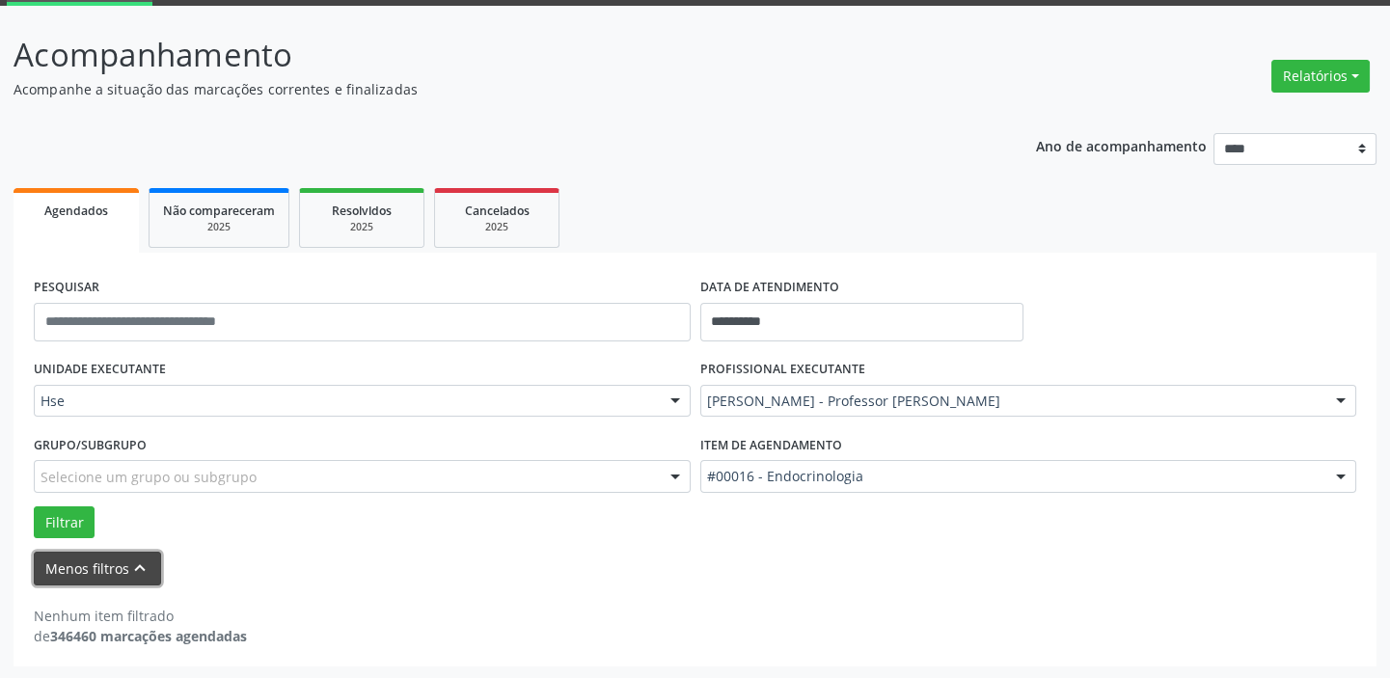
click at [99, 566] on button "Menos filtros keyboard_arrow_up" at bounding box center [97, 569] width 127 height 34
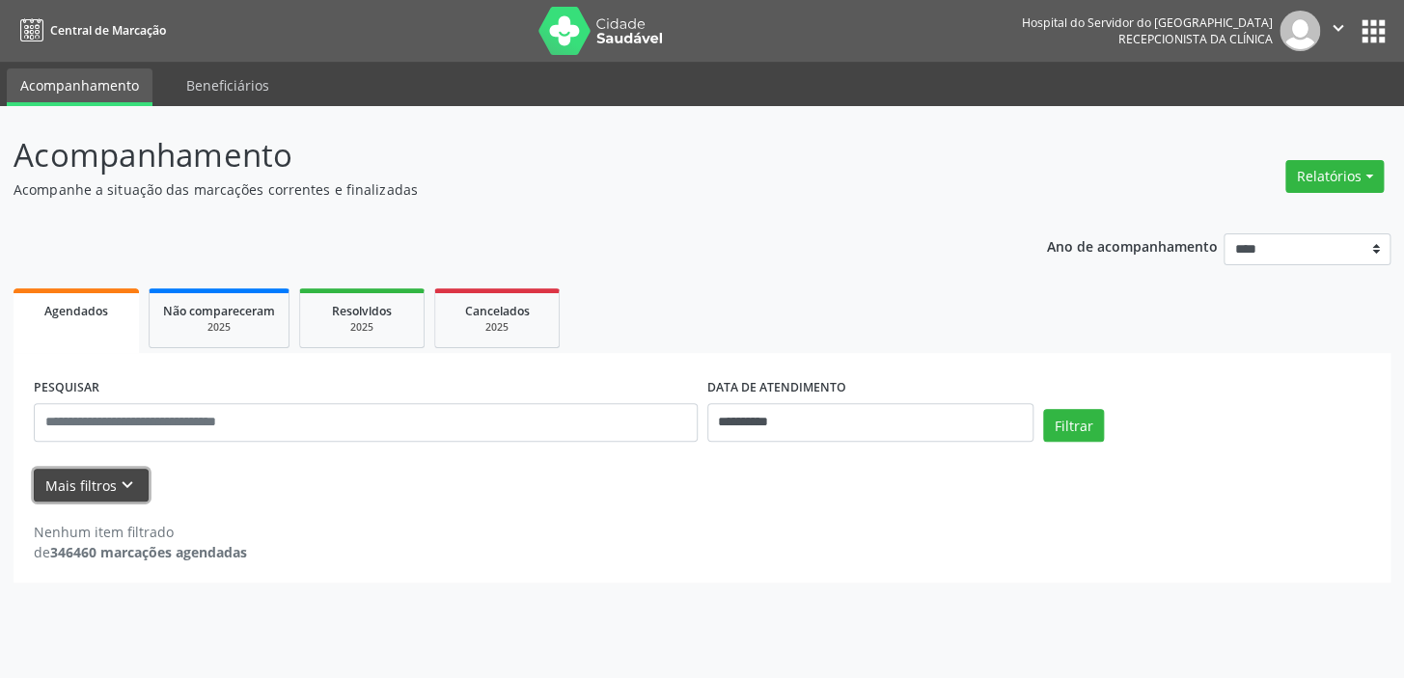
click at [117, 488] on icon "keyboard_arrow_down" at bounding box center [127, 485] width 21 height 21
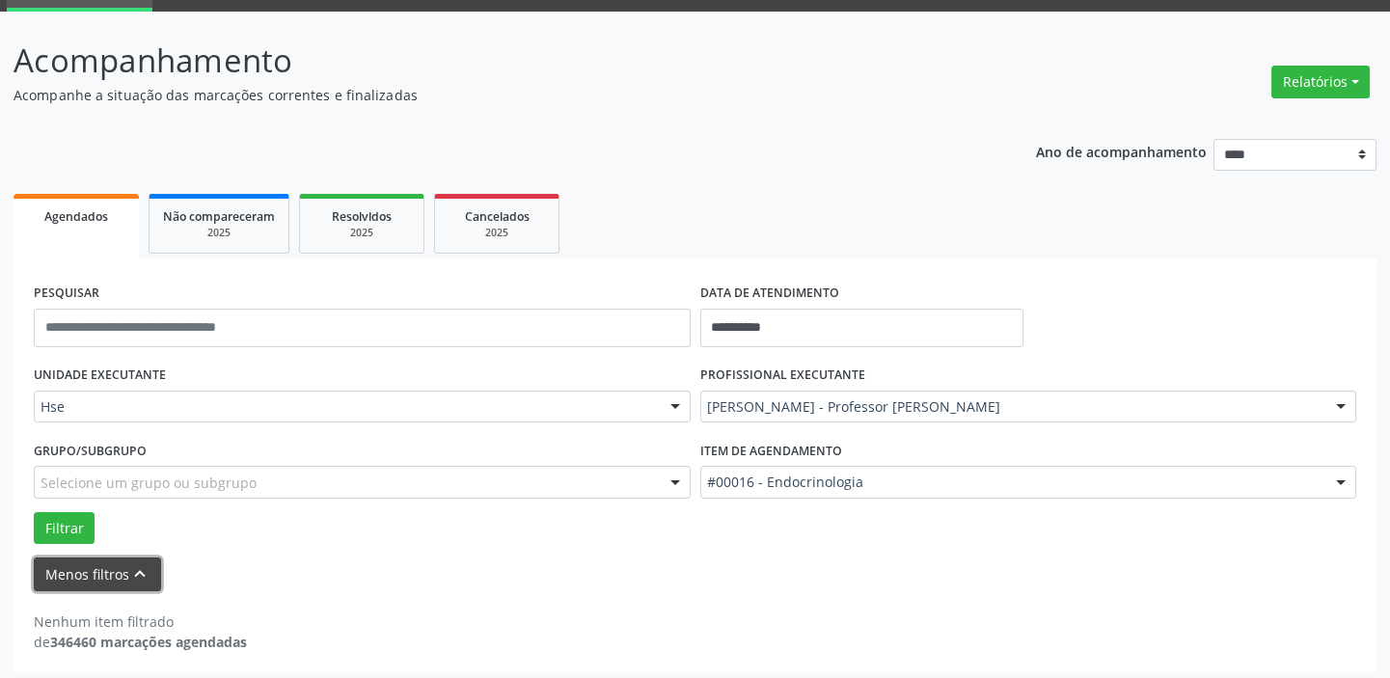
scroll to position [96, 0]
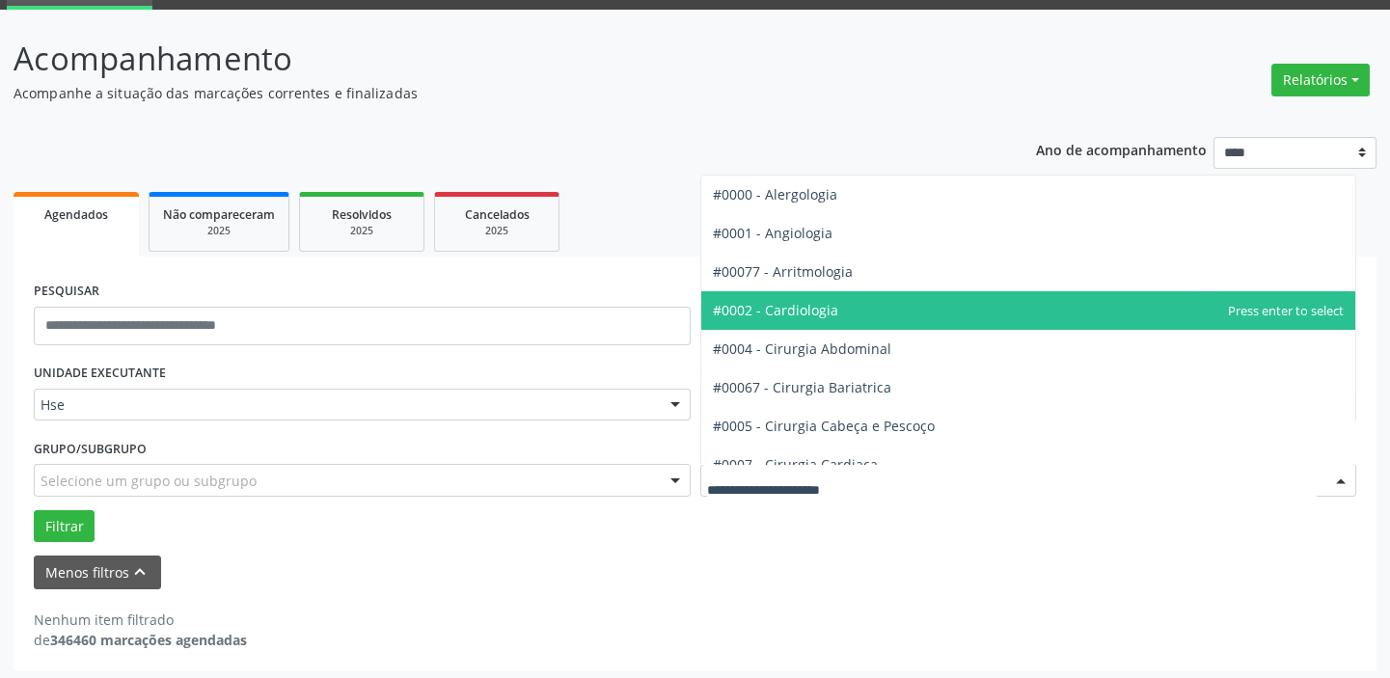
click at [1344, 476] on div at bounding box center [1340, 481] width 29 height 33
type input "***"
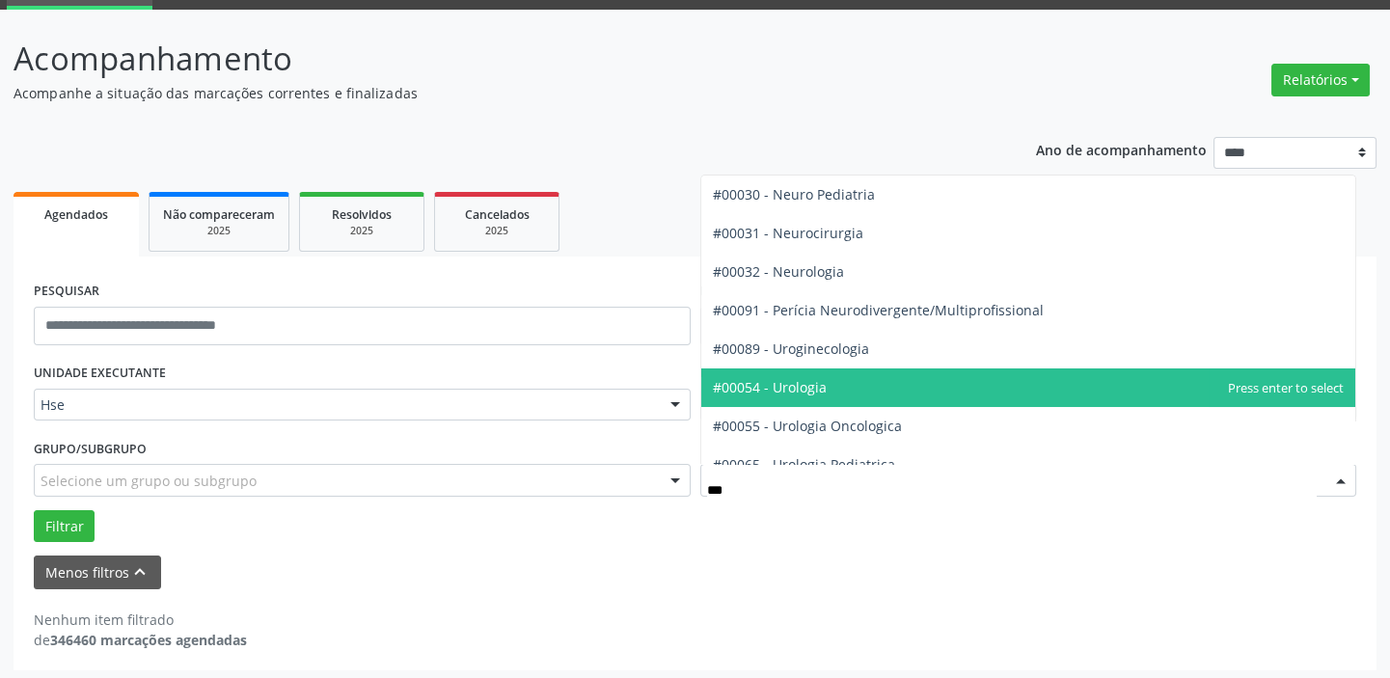
click at [831, 378] on span "#00054 - Urologia" at bounding box center [1028, 387] width 655 height 39
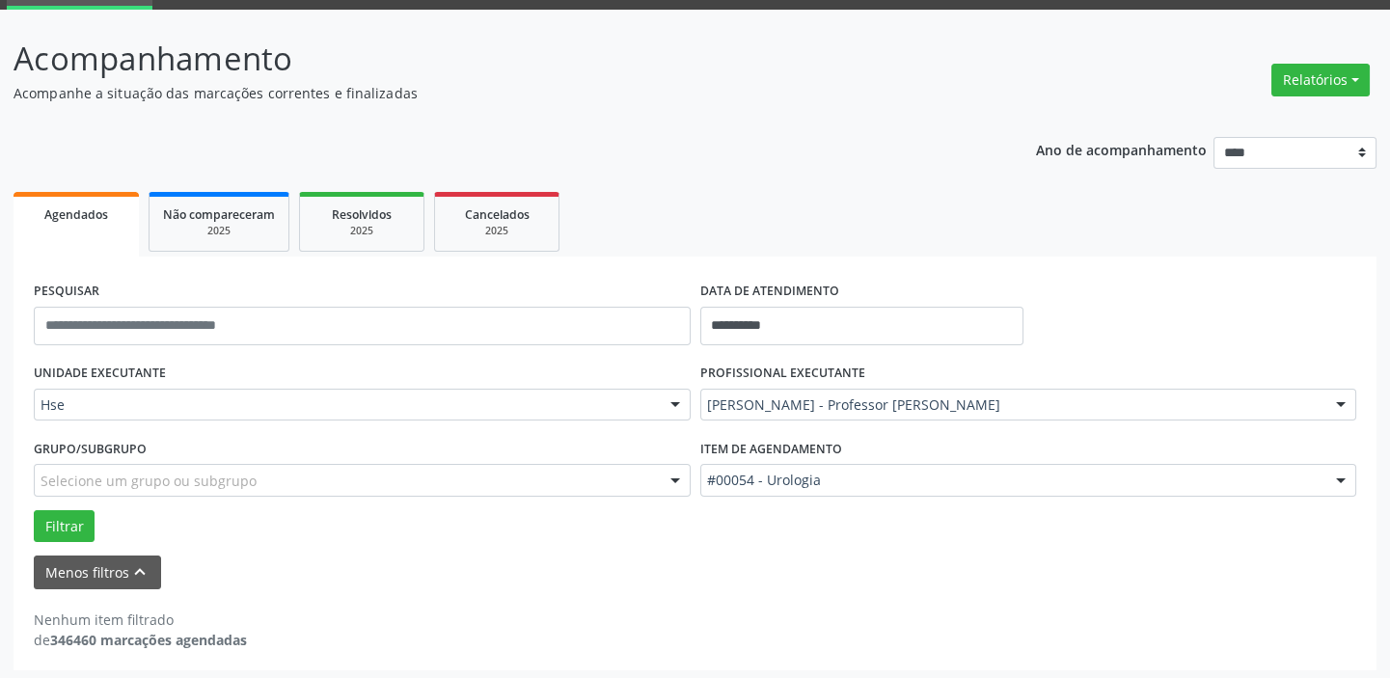
click at [1341, 399] on div at bounding box center [1340, 406] width 29 height 33
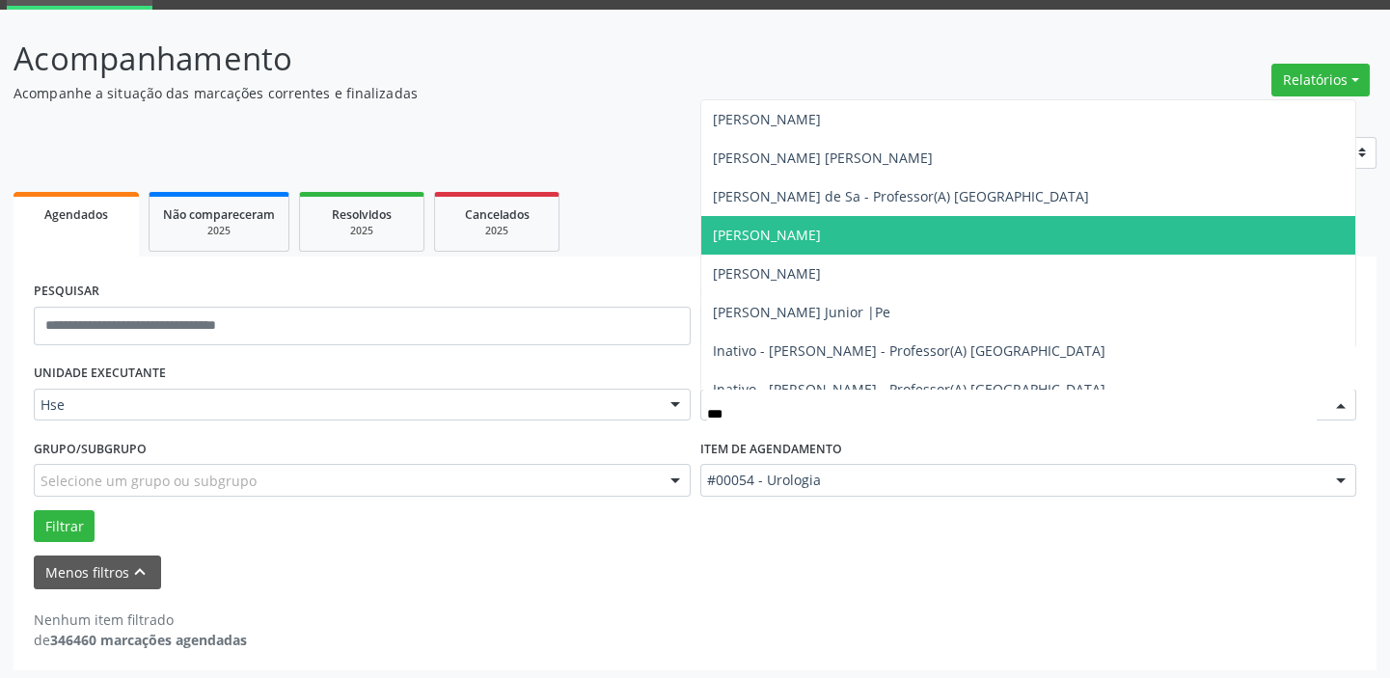
type input "****"
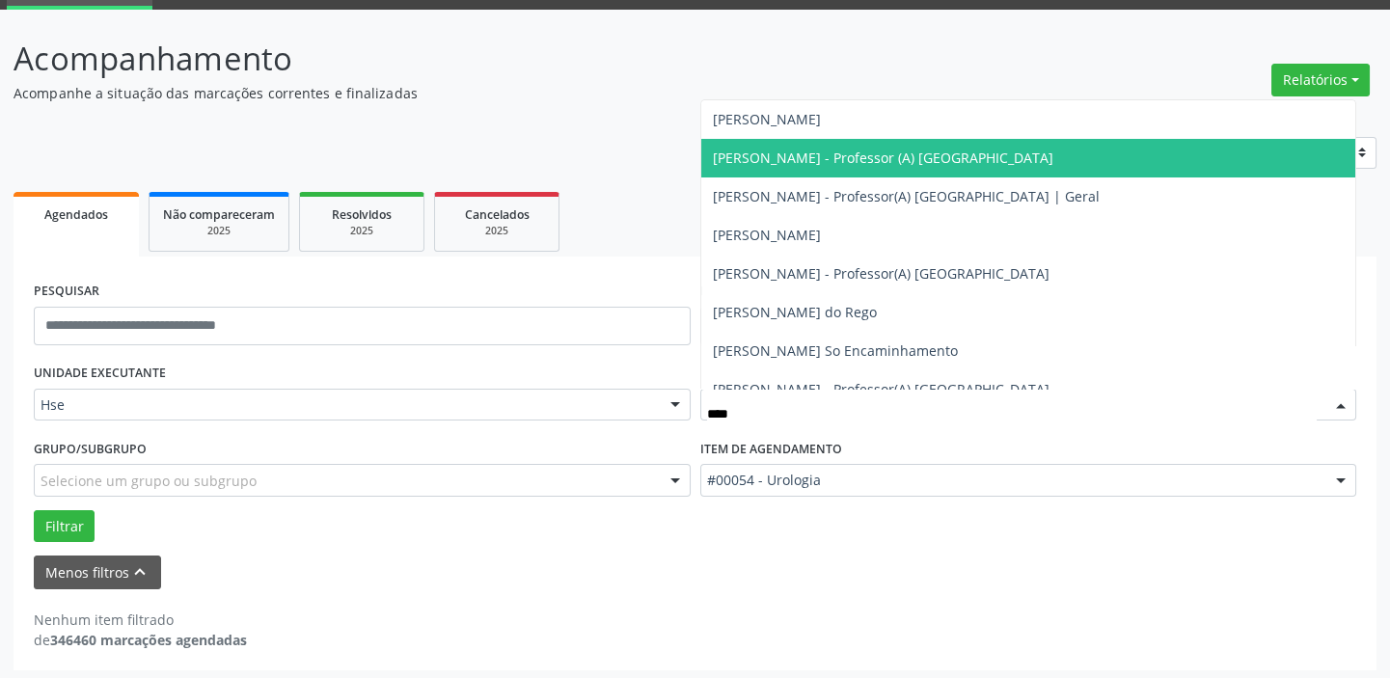
click at [838, 149] on span "[PERSON_NAME] - Professor (A) [GEOGRAPHIC_DATA]" at bounding box center [883, 158] width 341 height 18
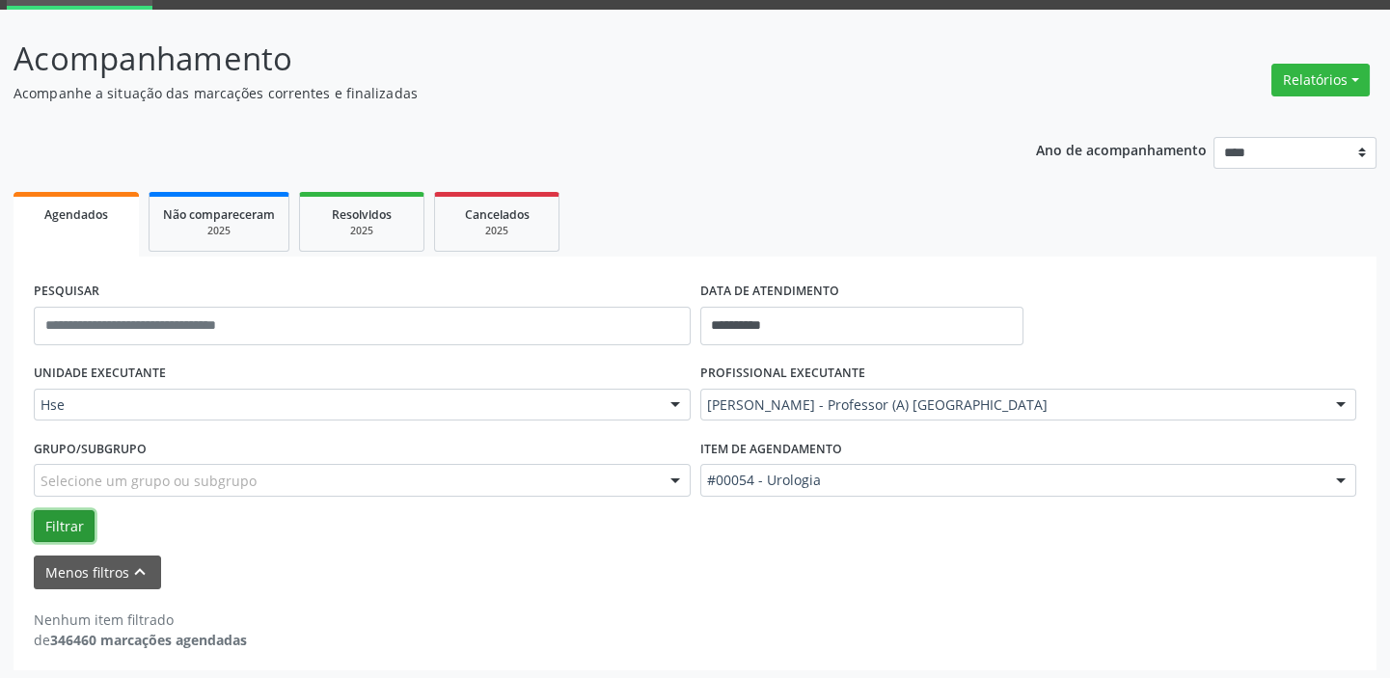
click at [64, 528] on button "Filtrar" at bounding box center [64, 526] width 61 height 33
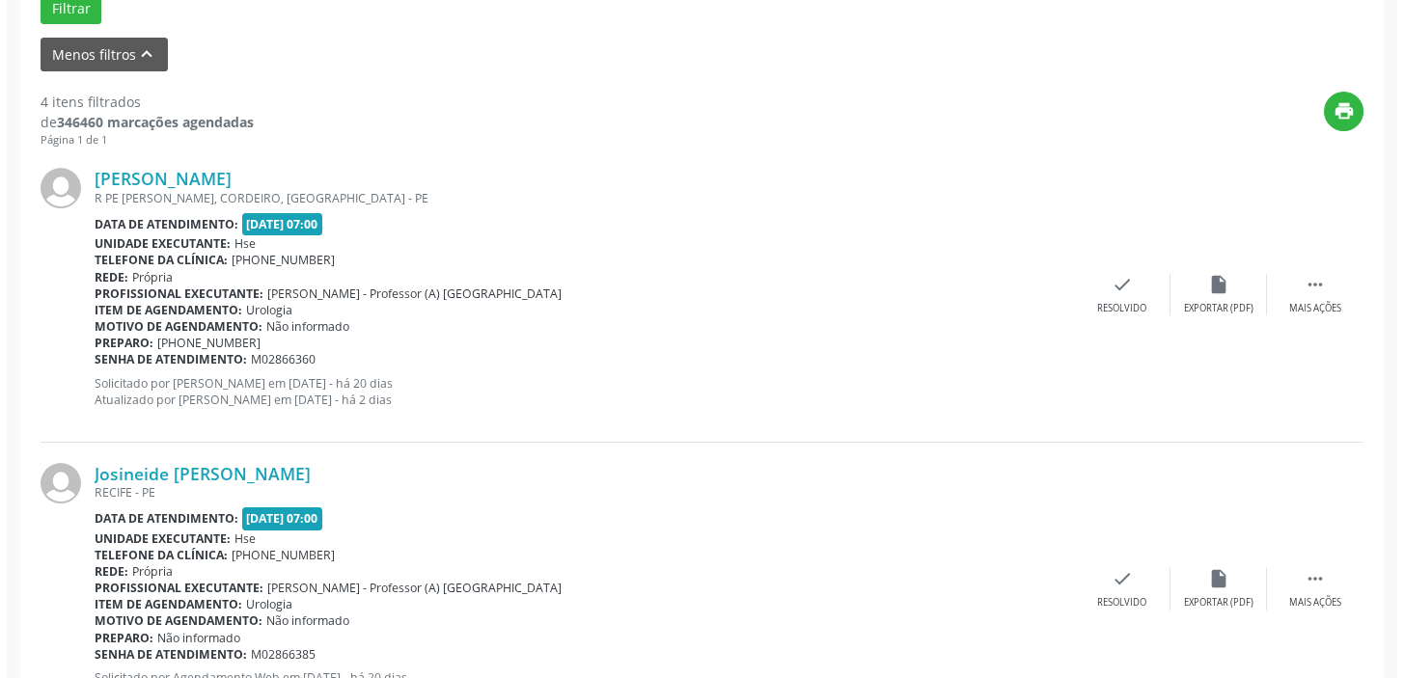
scroll to position [652, 0]
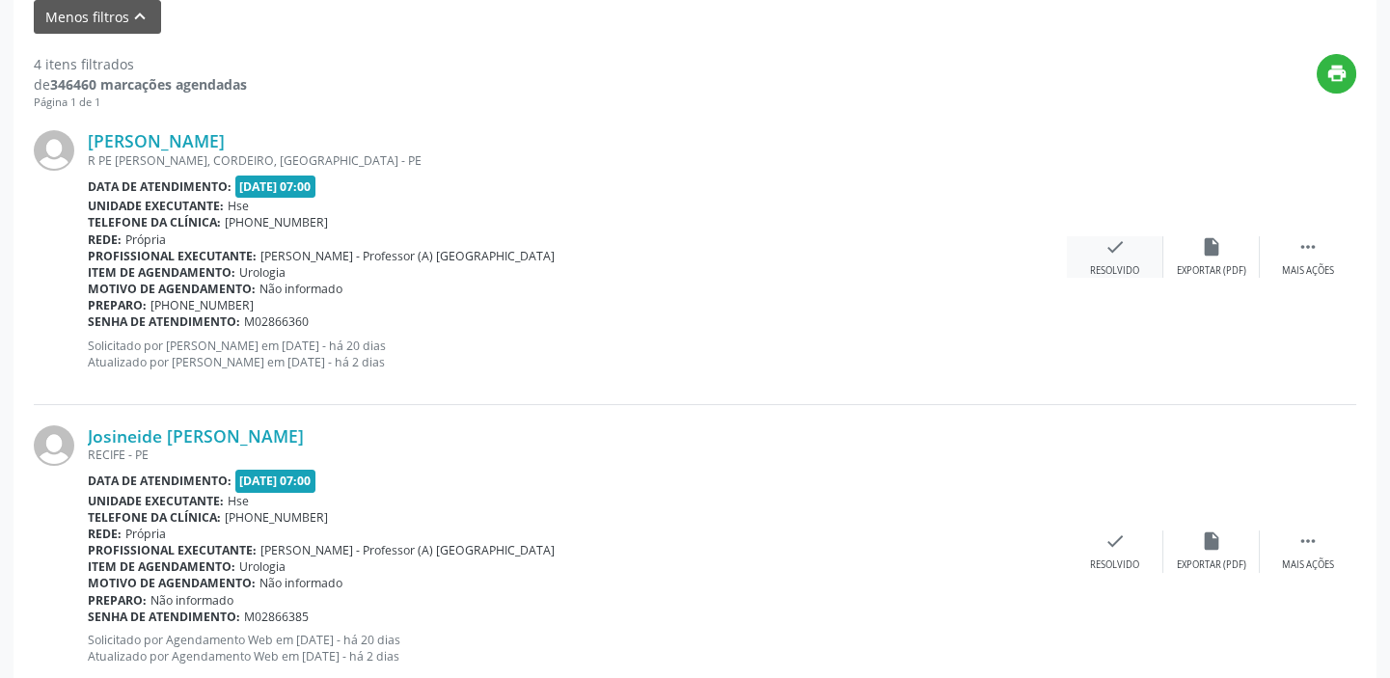
click at [1097, 257] on div "check Resolvido" at bounding box center [1115, 256] width 96 height 41
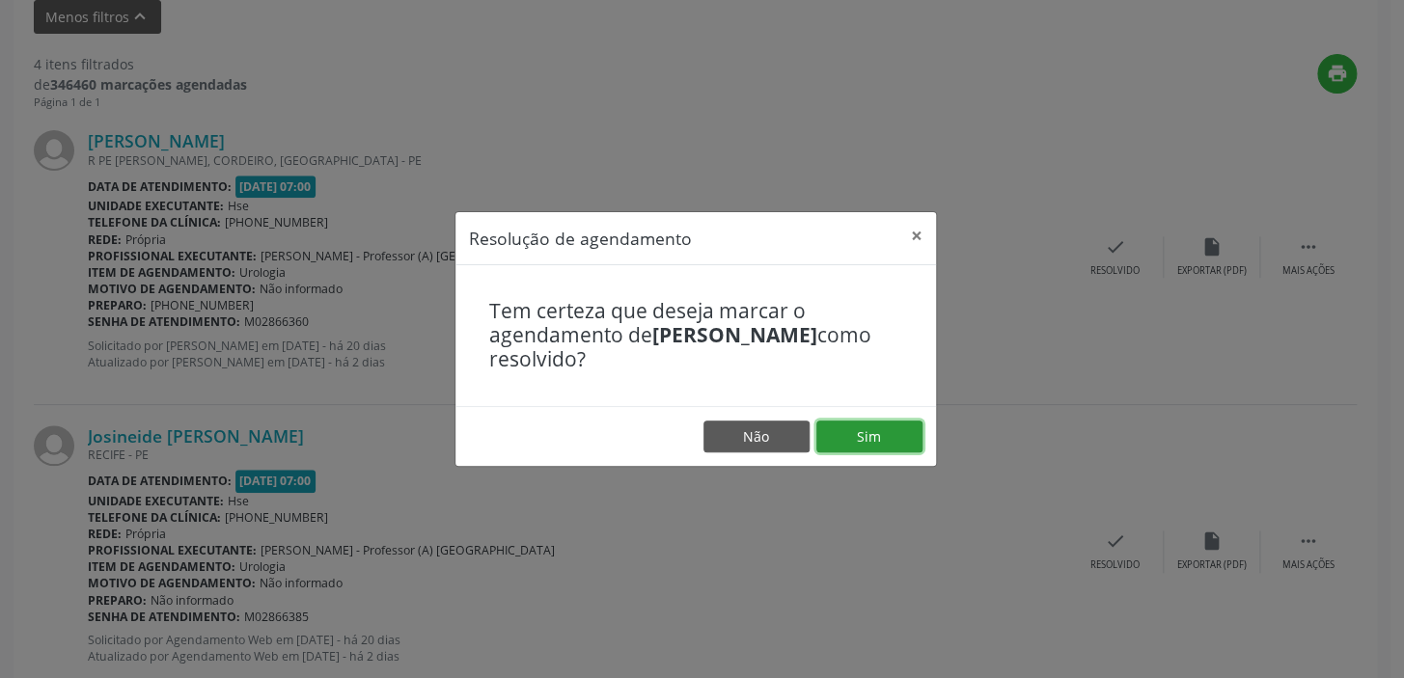
click at [879, 430] on button "Sim" at bounding box center [869, 437] width 106 height 33
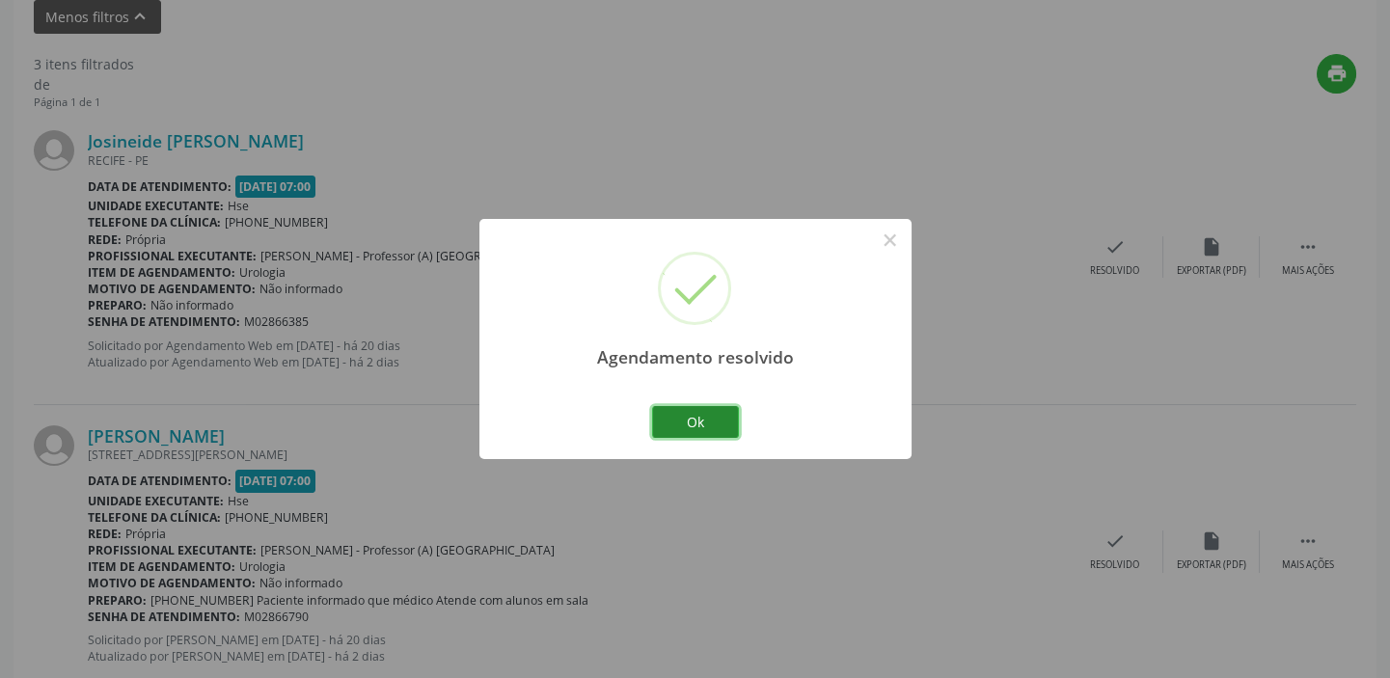
click at [717, 406] on button "Ok" at bounding box center [695, 422] width 87 height 33
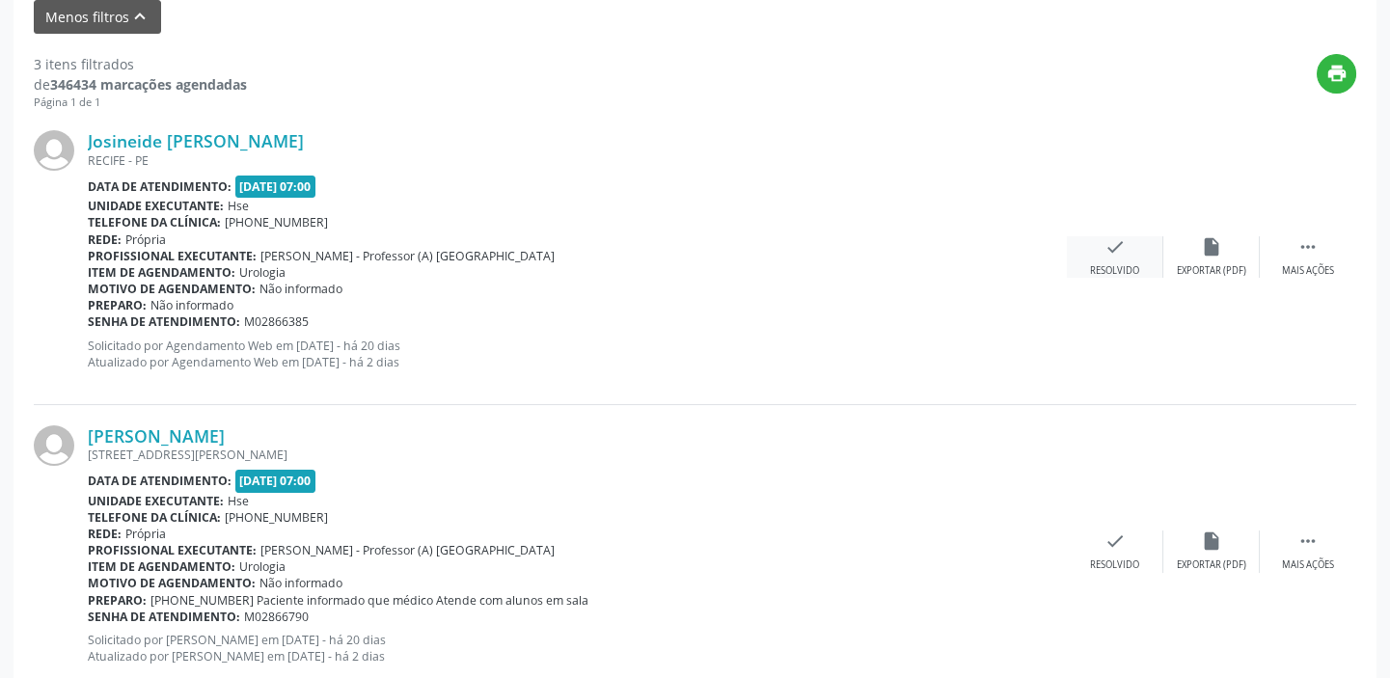
click at [1113, 243] on icon "check" at bounding box center [1114, 246] width 21 height 21
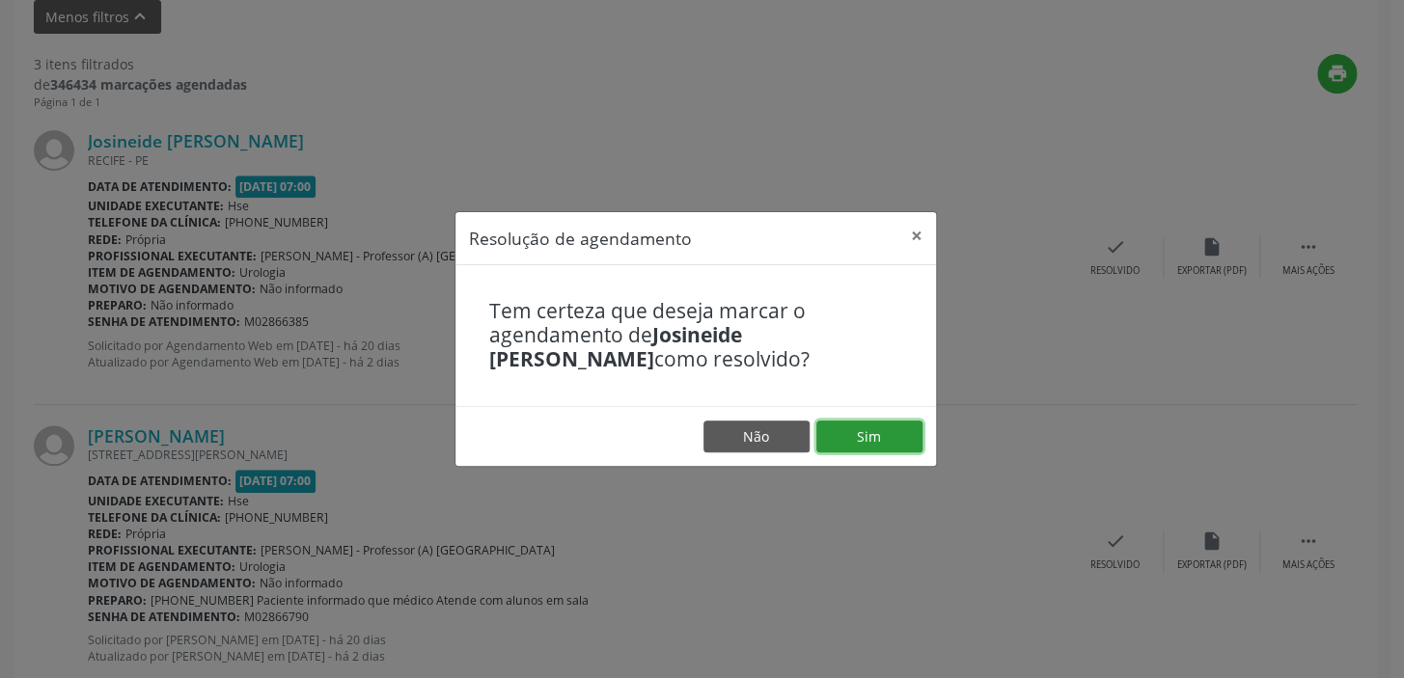
click at [873, 433] on button "Sim" at bounding box center [869, 437] width 106 height 33
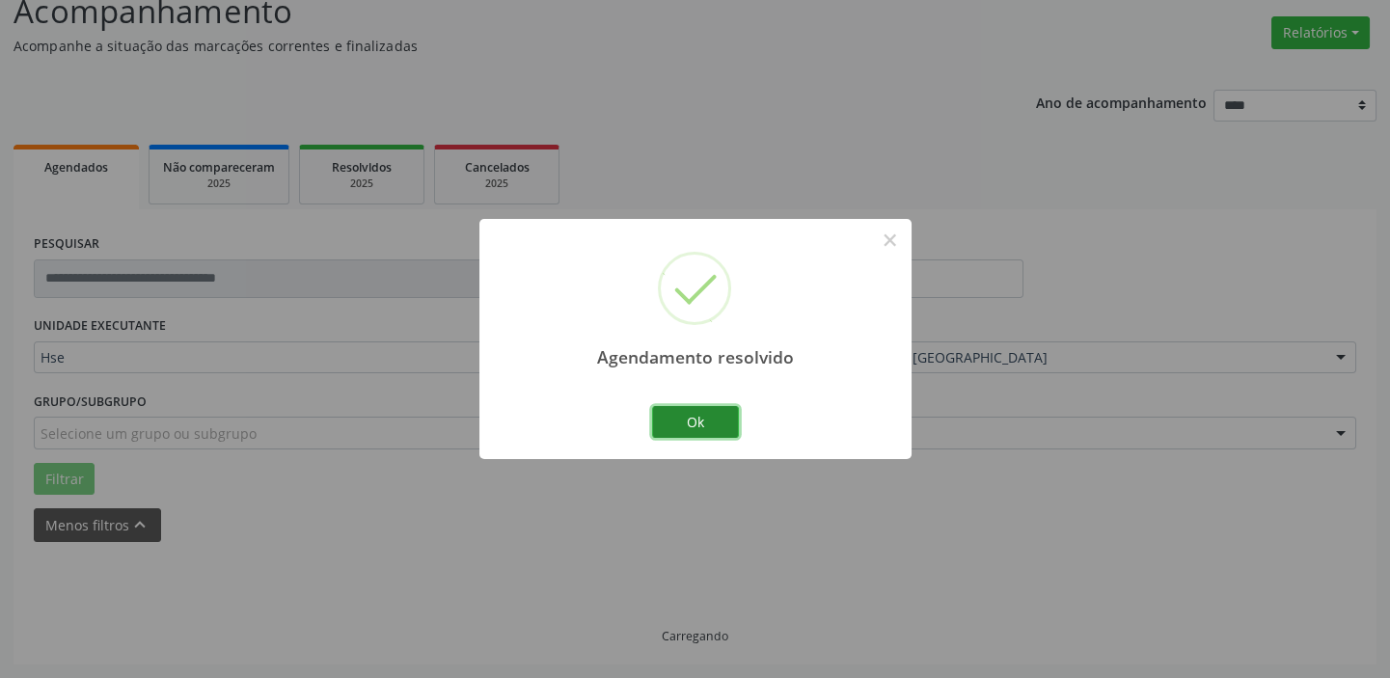
click at [718, 416] on button "Ok" at bounding box center [695, 422] width 87 height 33
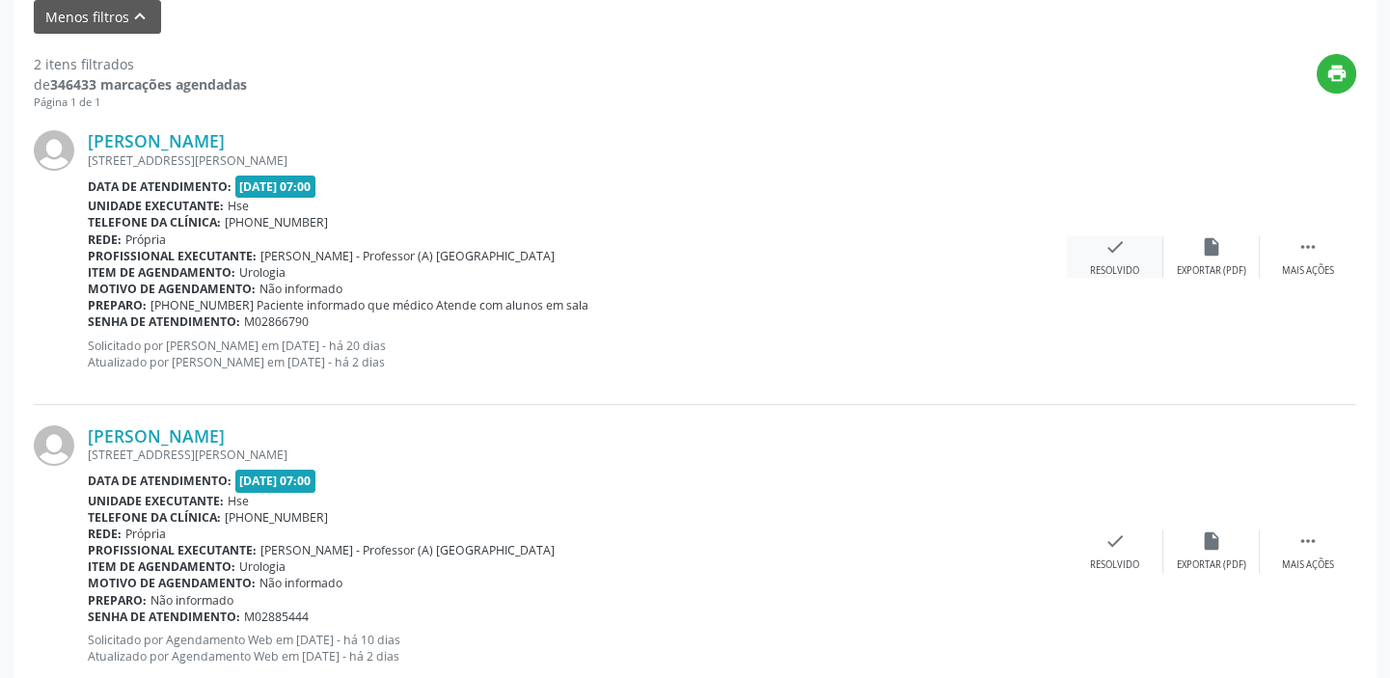
click at [1137, 247] on div "check Resolvido" at bounding box center [1115, 256] width 96 height 41
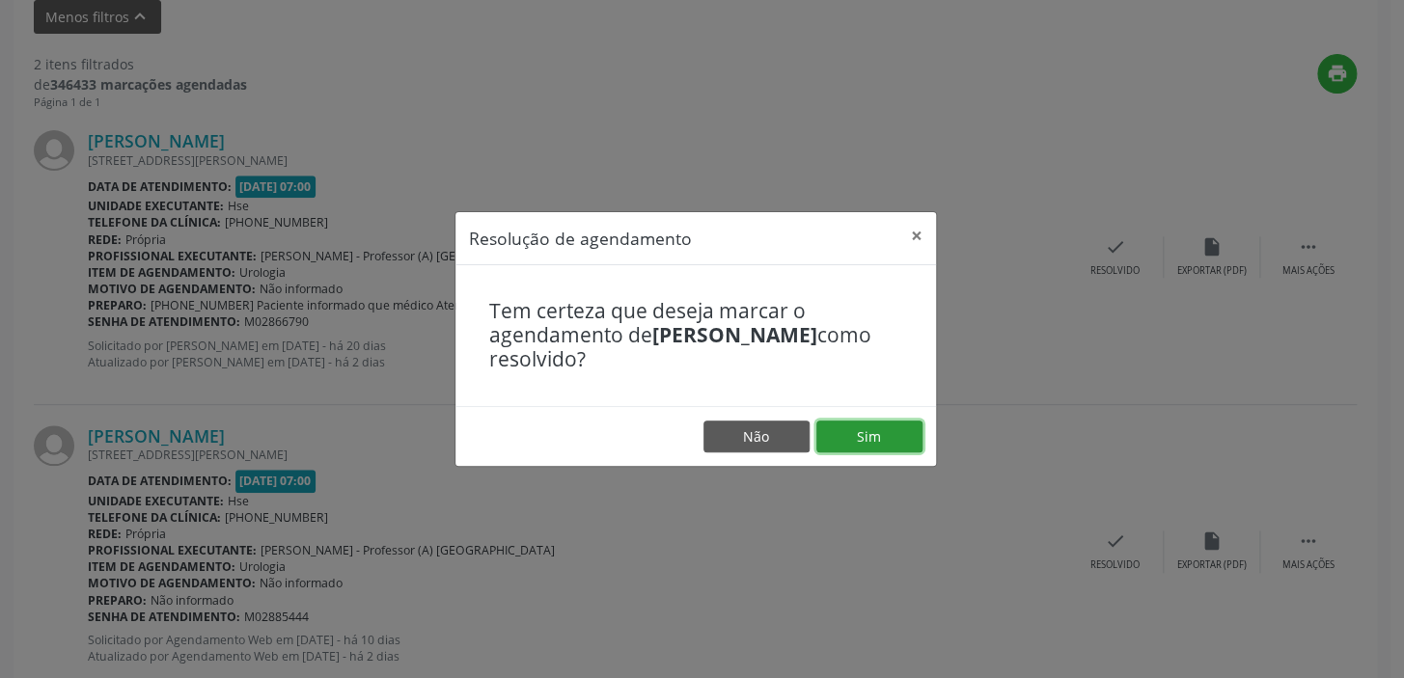
click at [877, 430] on button "Sim" at bounding box center [869, 437] width 106 height 33
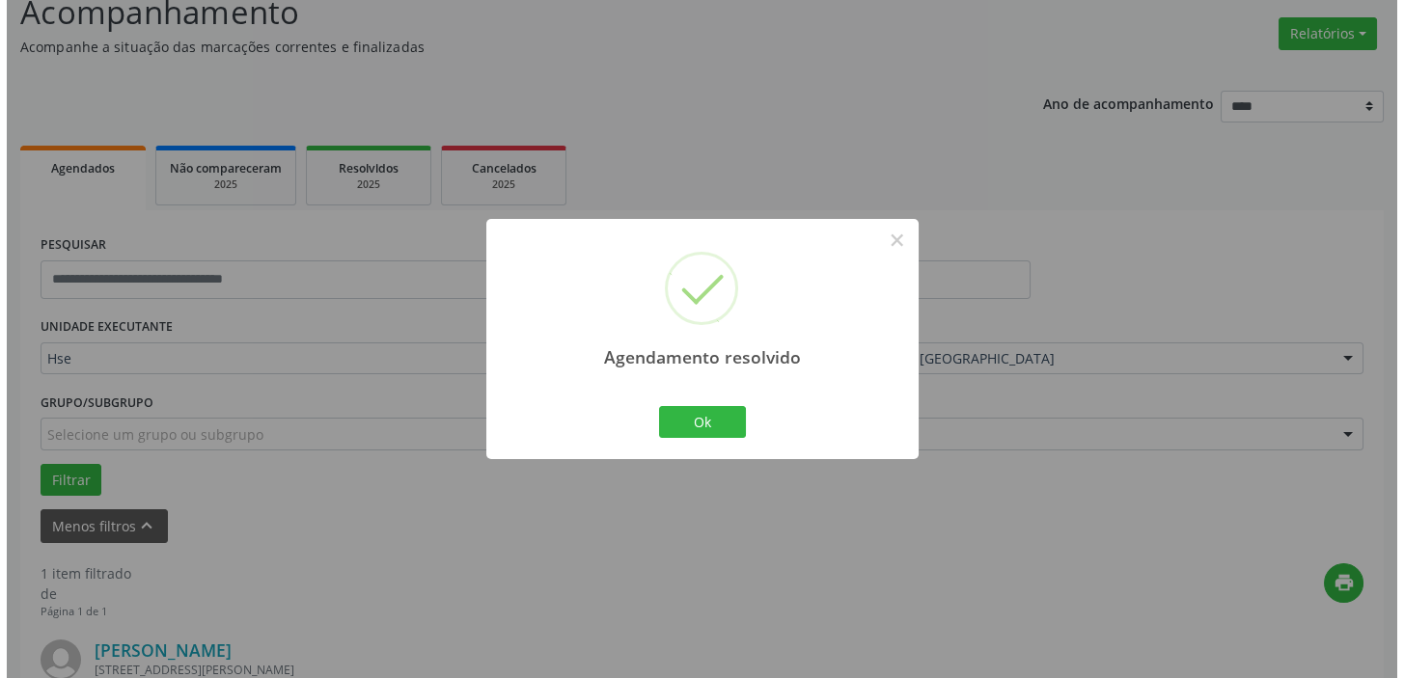
scroll to position [411, 0]
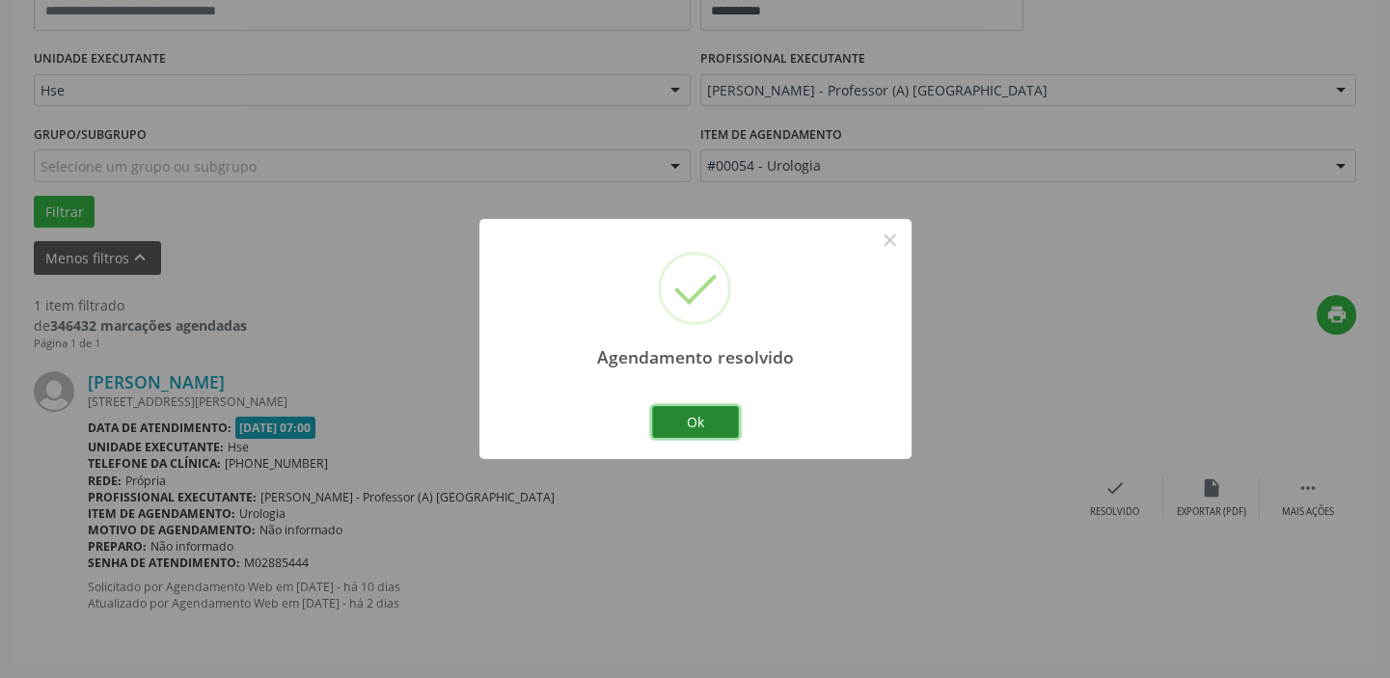
click at [712, 420] on button "Ok" at bounding box center [695, 422] width 87 height 33
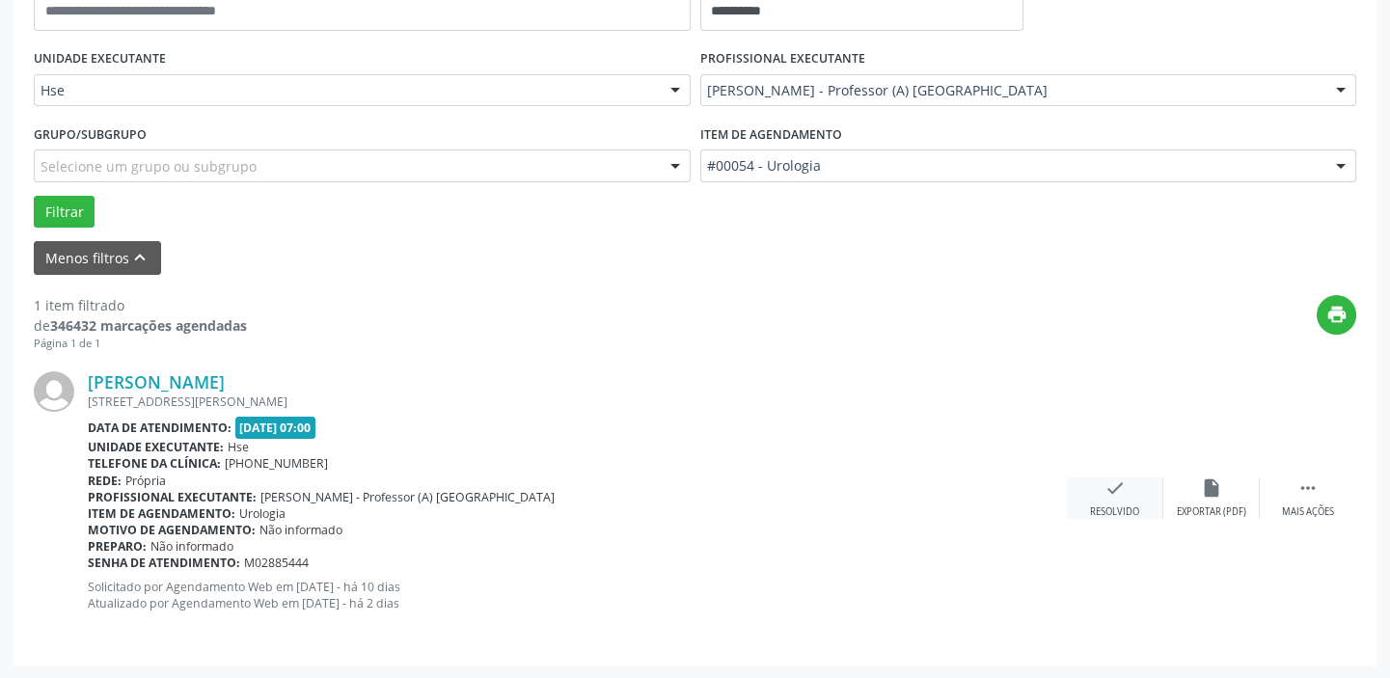
click at [1115, 505] on div "Resolvido" at bounding box center [1114, 512] width 49 height 14
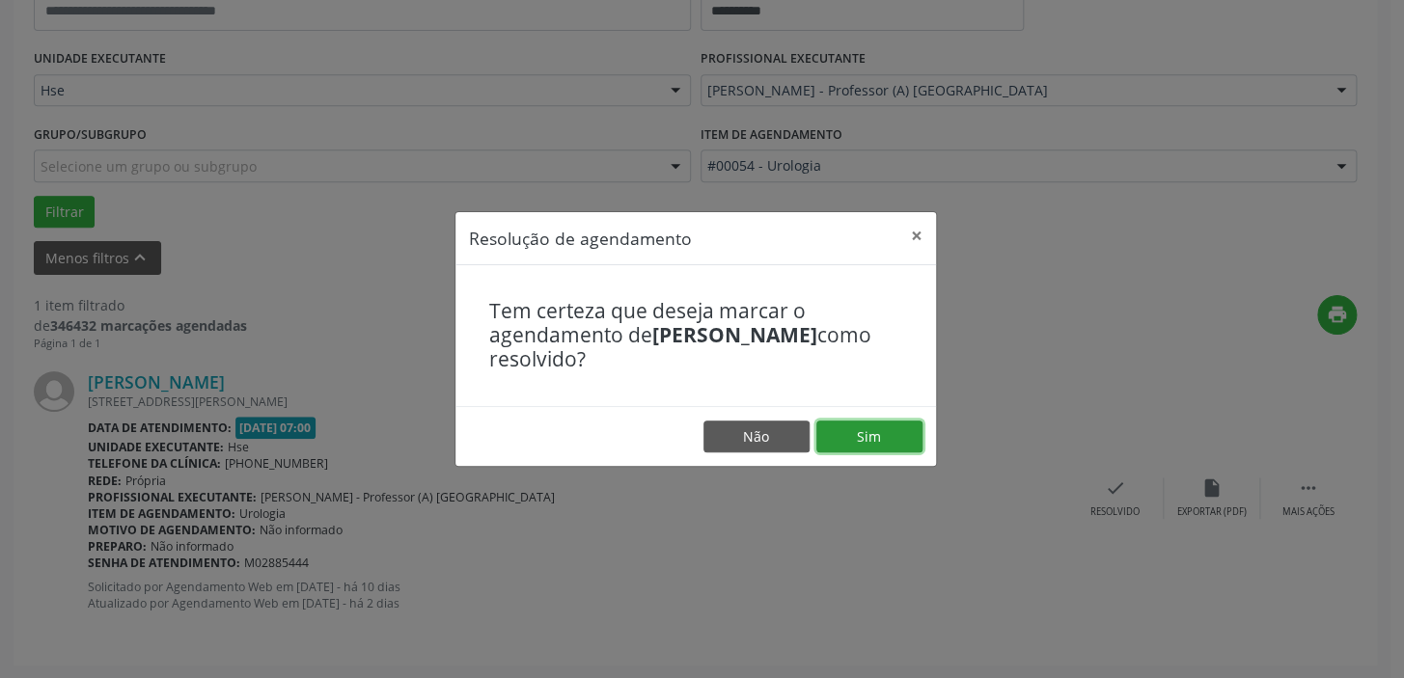
click at [867, 437] on button "Sim" at bounding box center [869, 437] width 106 height 33
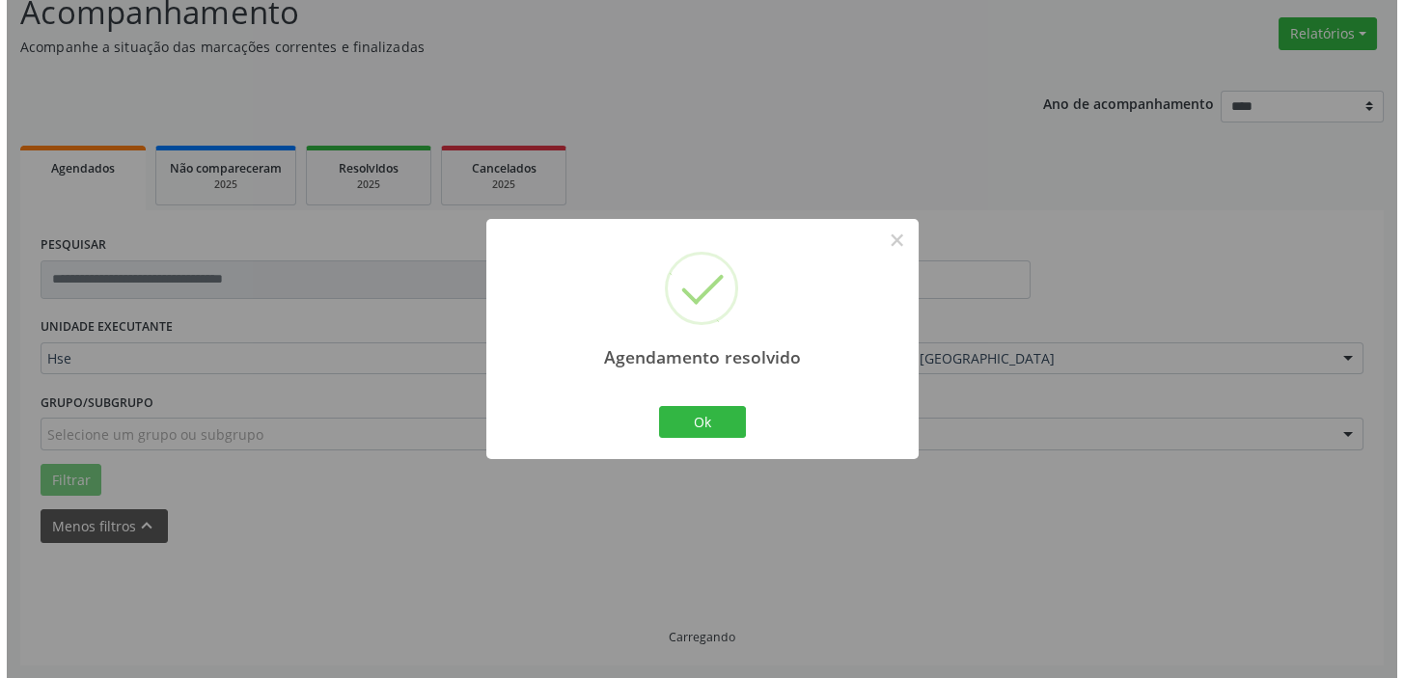
scroll to position [100, 0]
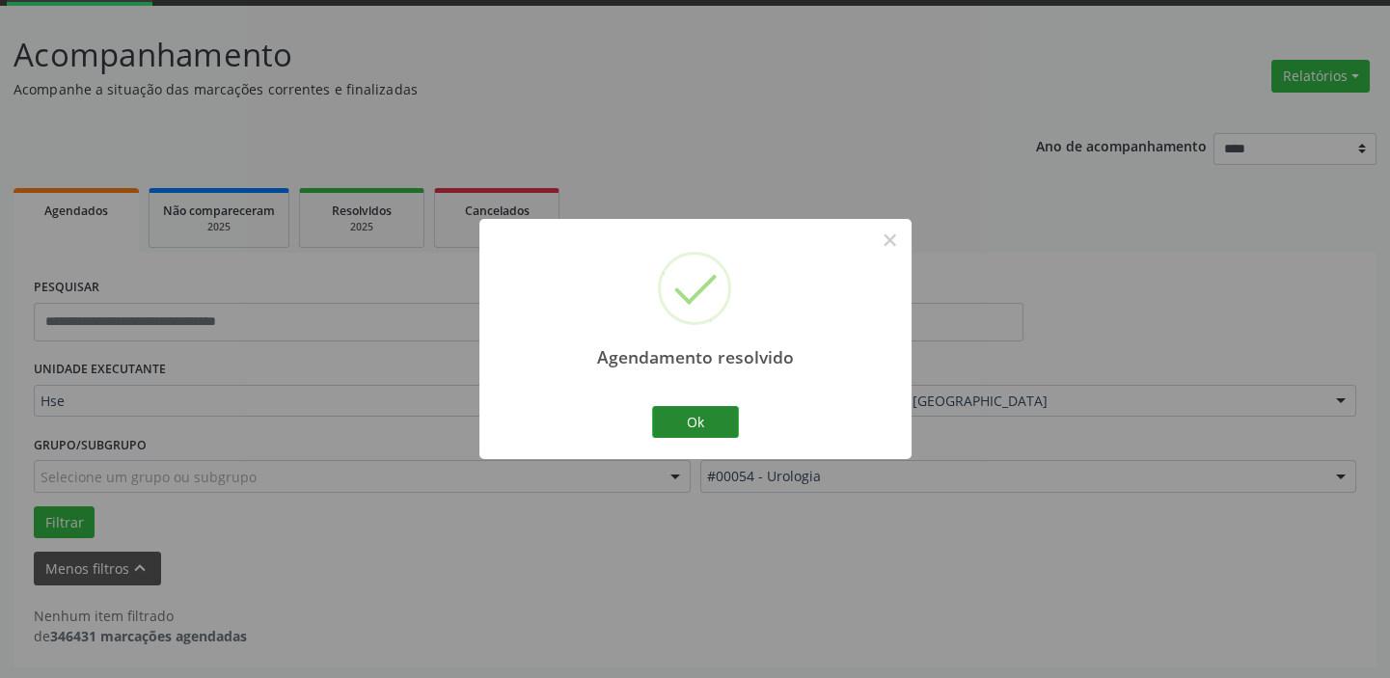
drag, startPoint x: 702, startPoint y: 403, endPoint x: 695, endPoint y: 416, distance: 14.7
click at [699, 403] on div "Ok Cancel" at bounding box center [694, 421] width 95 height 41
click at [695, 416] on button "Ok" at bounding box center [695, 422] width 87 height 33
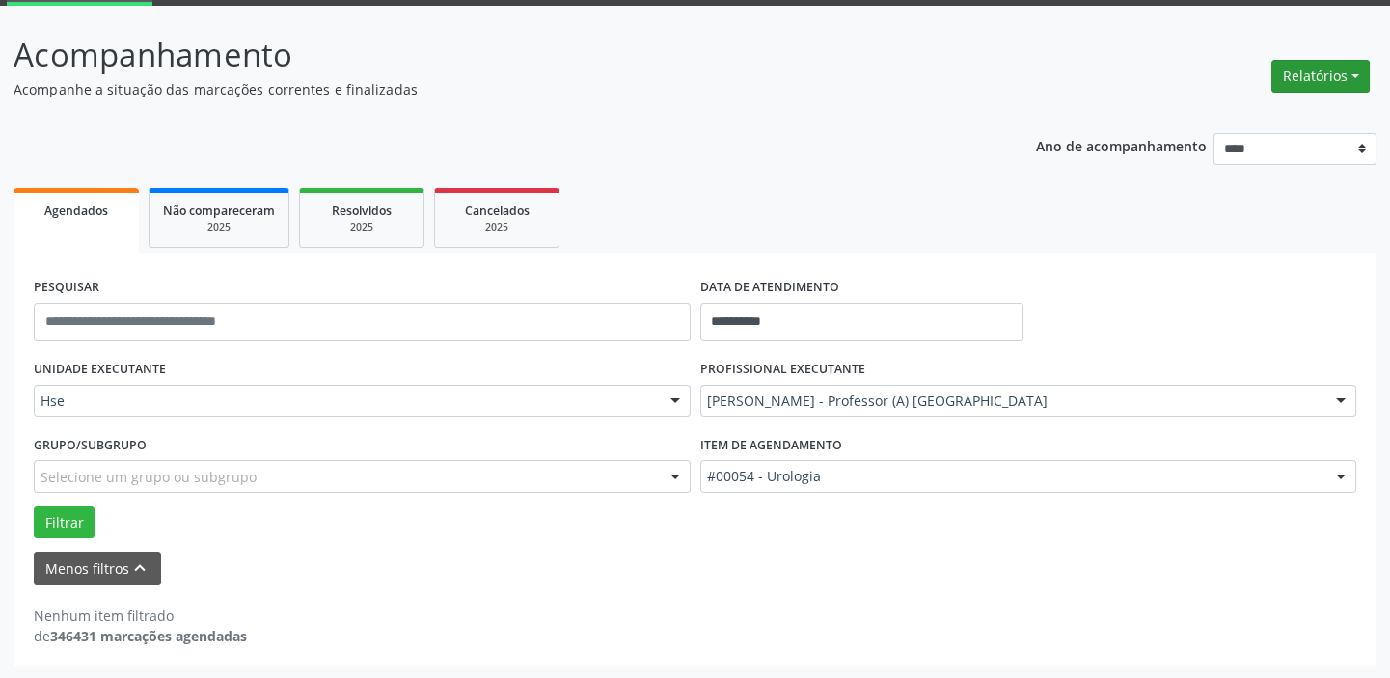
click at [1289, 80] on button "Relatórios" at bounding box center [1320, 76] width 98 height 33
click at [1281, 108] on link "Agendamentos" at bounding box center [1265, 116] width 207 height 27
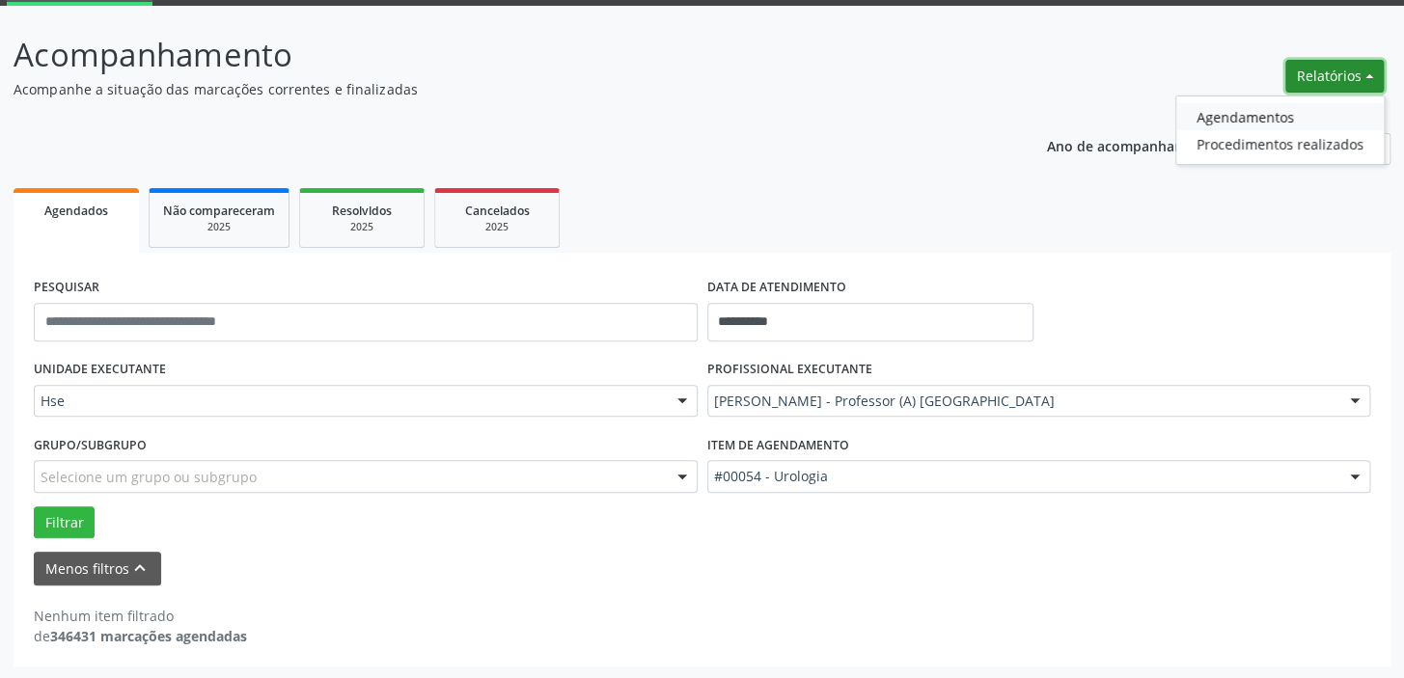
select select "*"
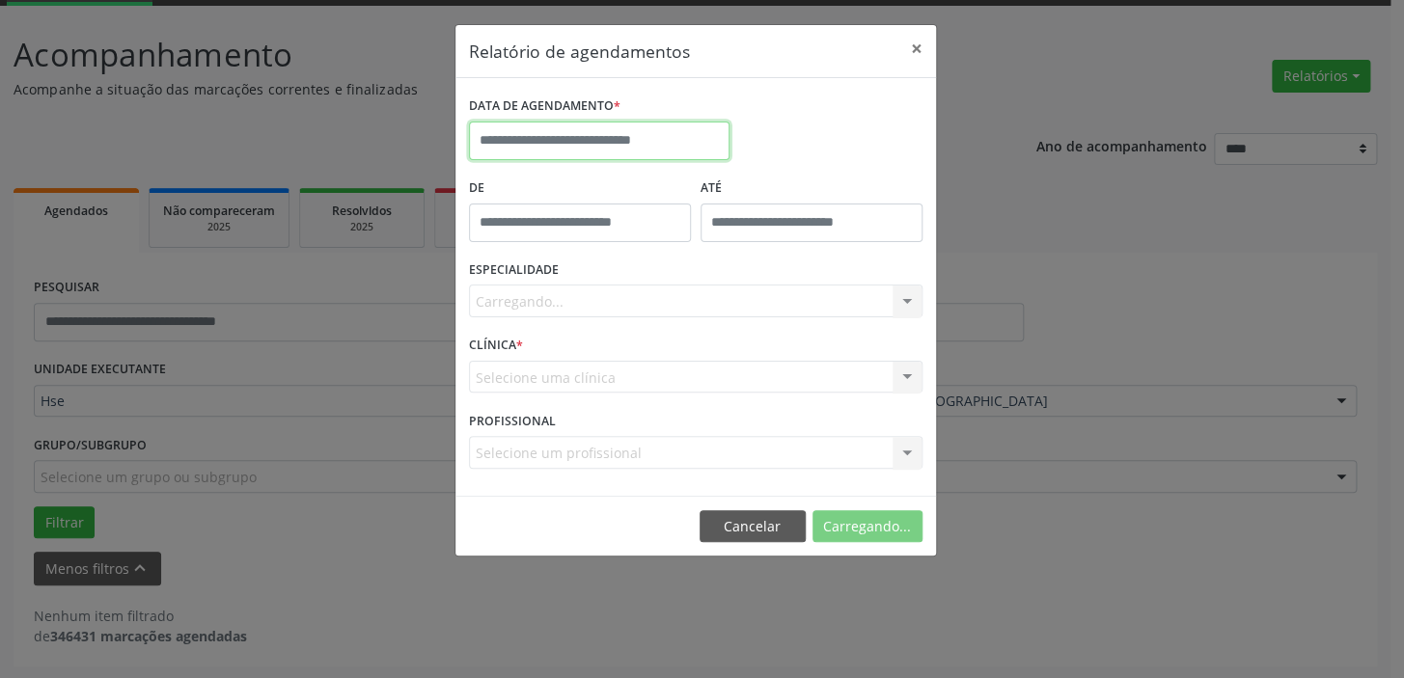
drag, startPoint x: 599, startPoint y: 135, endPoint x: 606, endPoint y: 170, distance: 35.4
click at [599, 141] on input "text" at bounding box center [599, 141] width 260 height 39
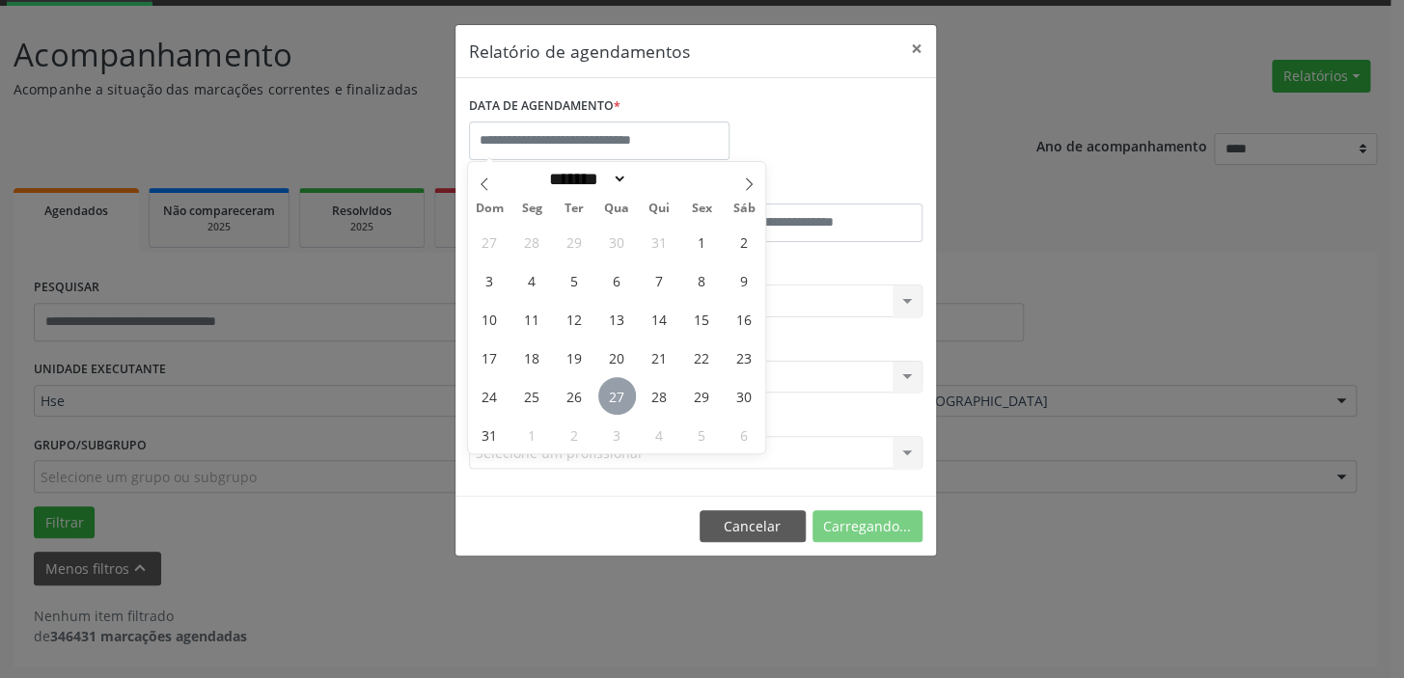
click at [623, 390] on span "27" at bounding box center [617, 396] width 38 height 38
type input "**********"
click at [623, 393] on span "27" at bounding box center [617, 396] width 38 height 38
click at [559, 133] on input "**********" at bounding box center [599, 141] width 260 height 39
click at [646, 394] on span "28" at bounding box center [659, 396] width 38 height 38
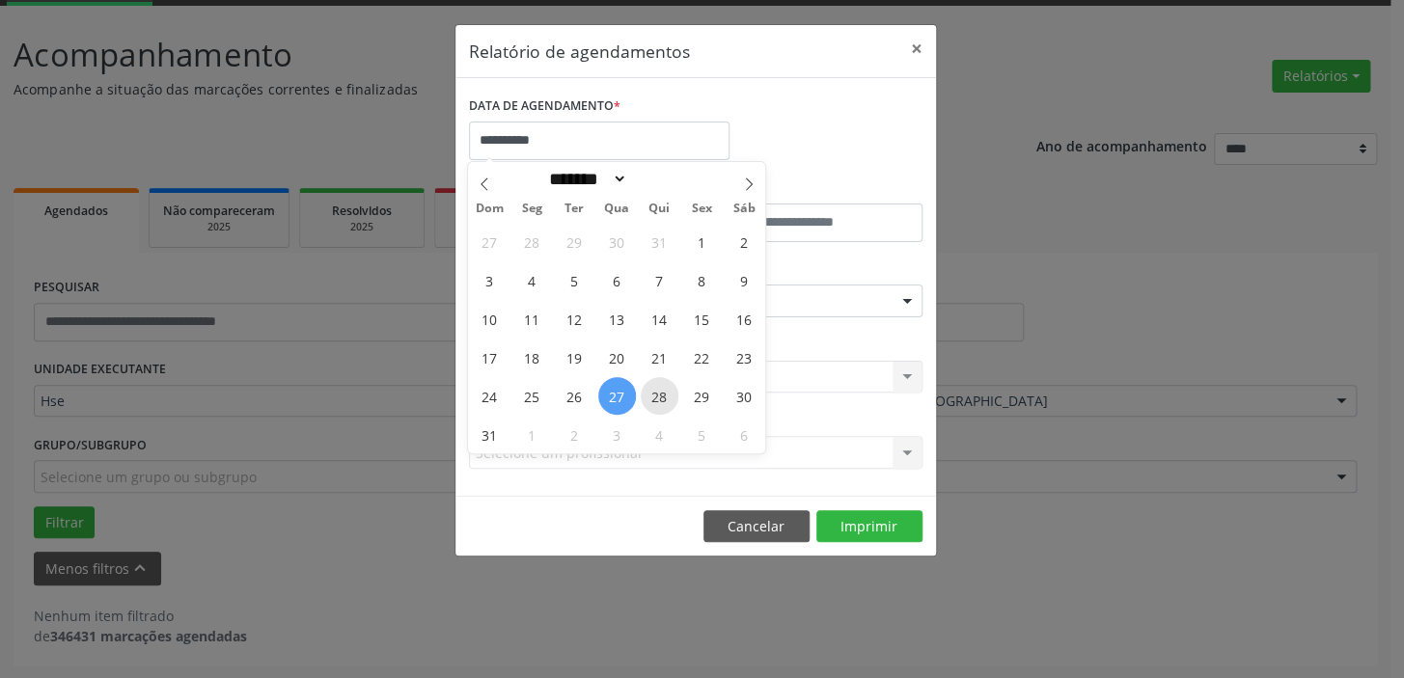
type input "**********"
click at [648, 388] on span "28" at bounding box center [659, 396] width 38 height 38
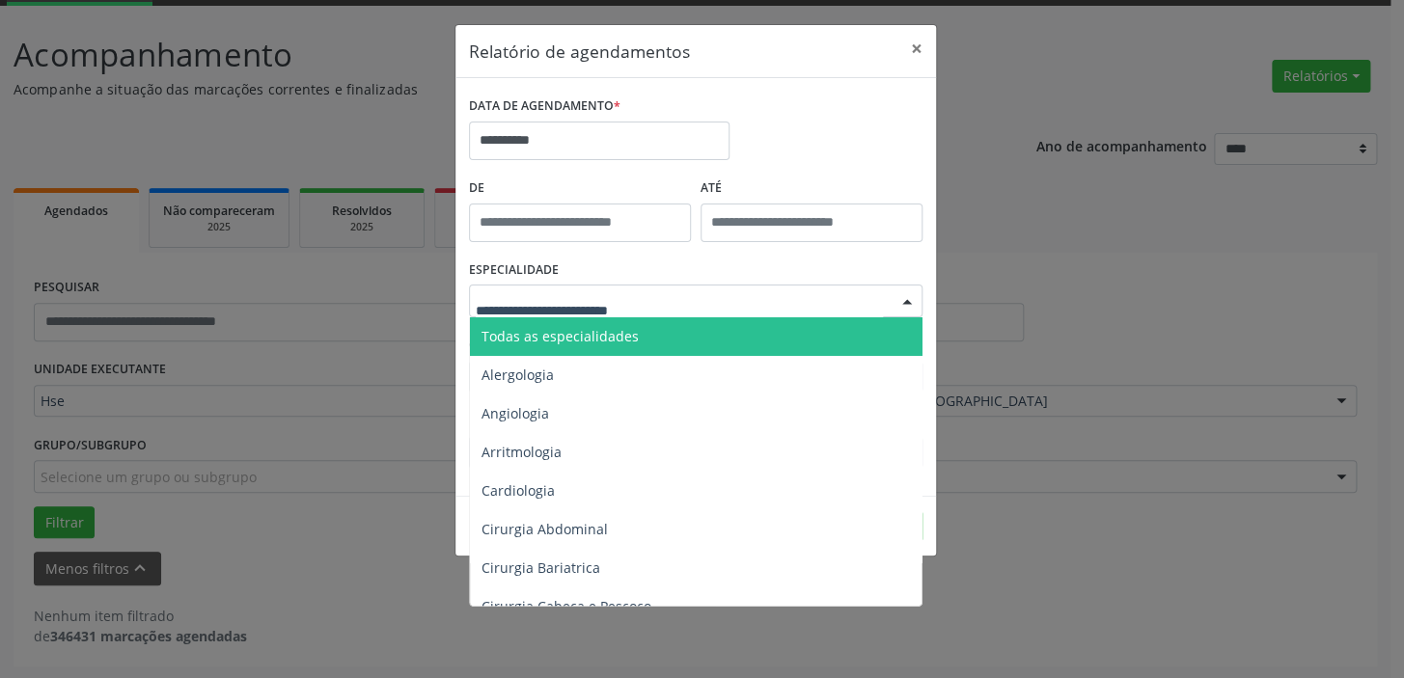
click at [511, 325] on span "Todas as especialidades" at bounding box center [697, 336] width 454 height 39
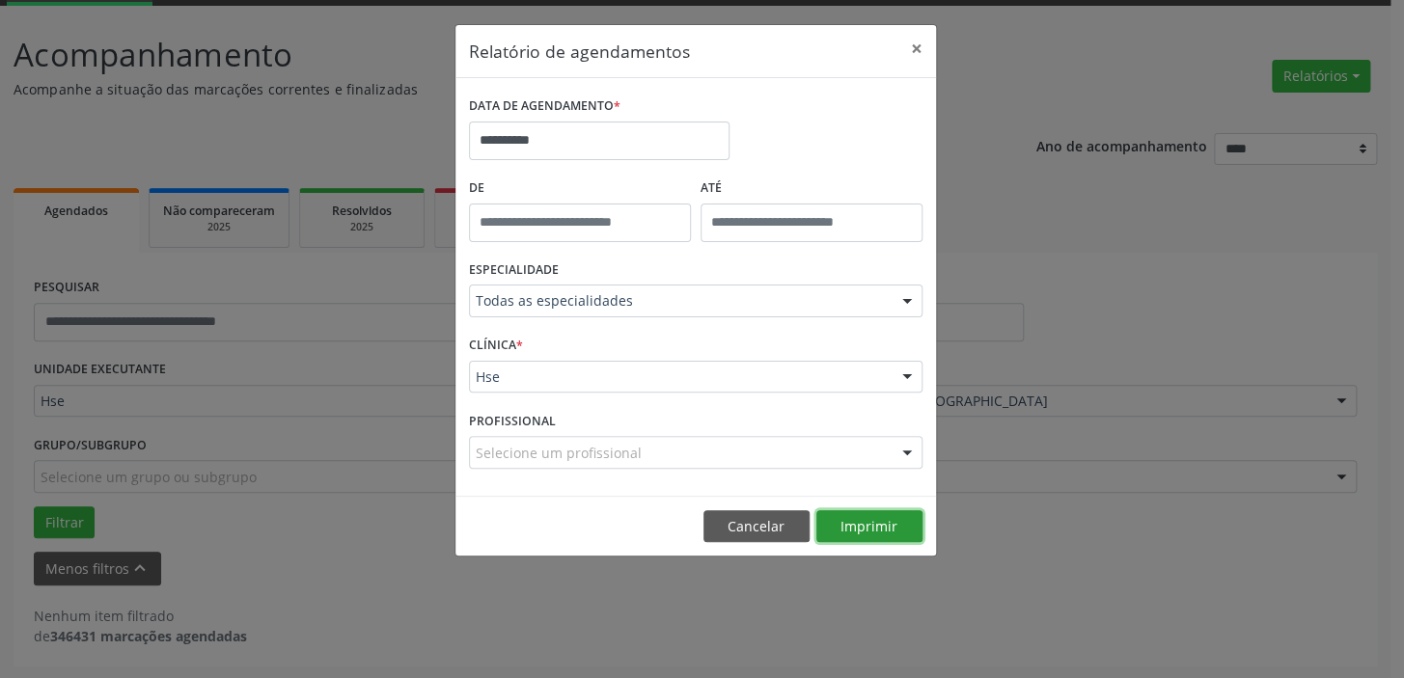
click at [889, 521] on button "Imprimir" at bounding box center [869, 526] width 106 height 33
